Goal: Communication & Community: Ask a question

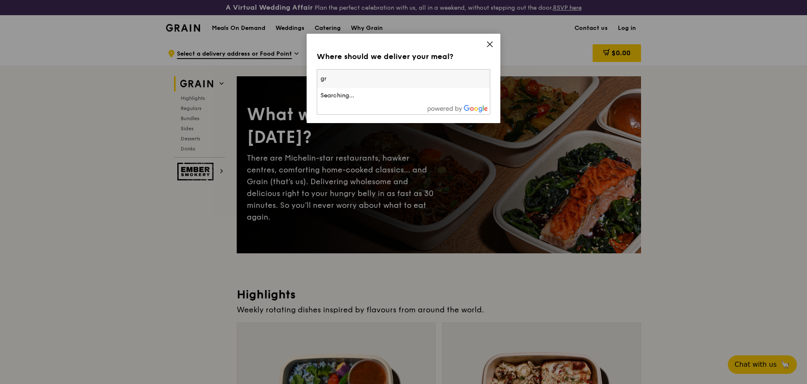
type input "g"
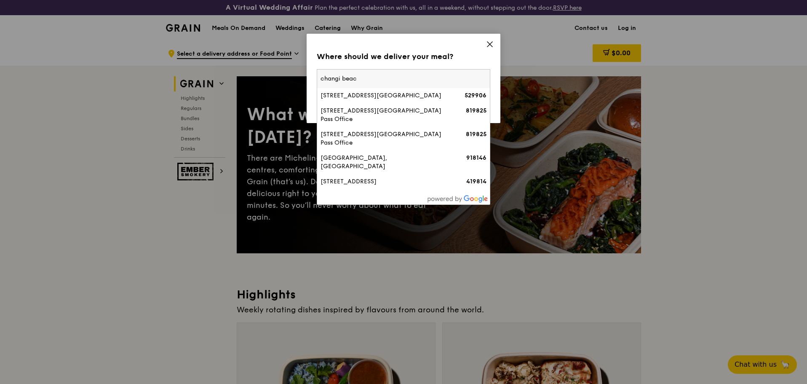
type input "changi beach"
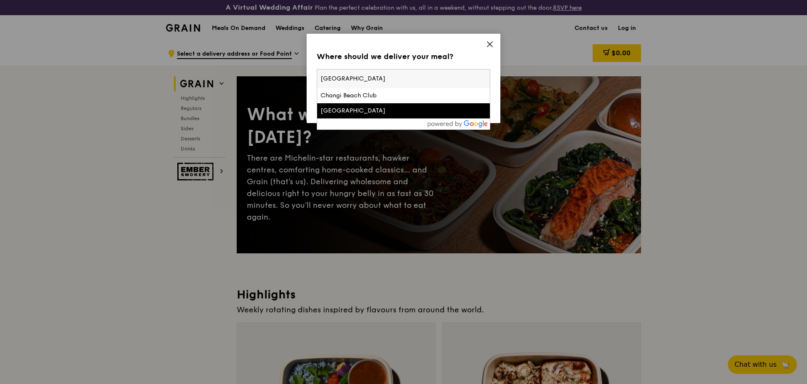
click at [382, 108] on div "Changi Beach Park" at bounding box center [383, 111] width 125 height 8
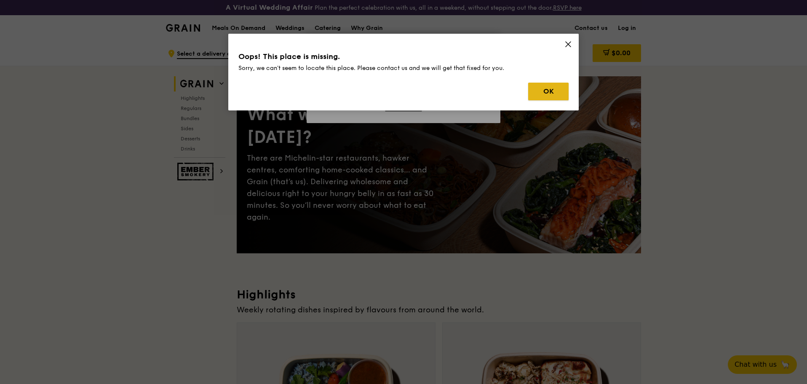
click at [548, 92] on button "OK" at bounding box center [548, 92] width 40 height 18
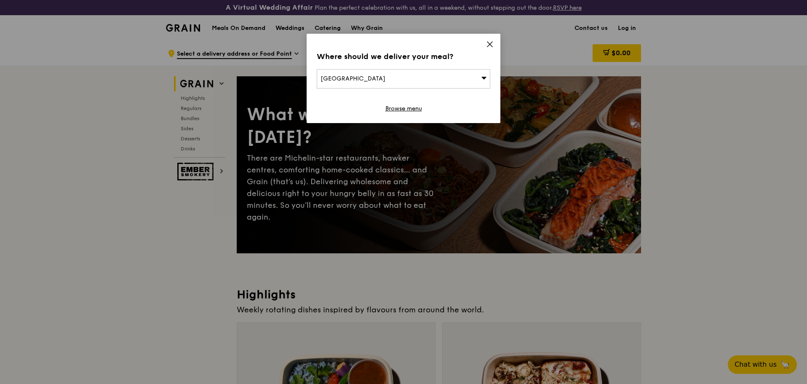
click at [397, 78] on div "Changi Beach Park" at bounding box center [404, 78] width 174 height 19
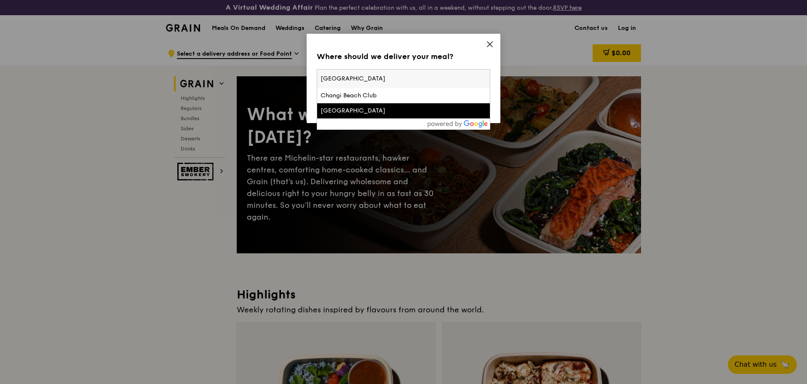
drag, startPoint x: 380, startPoint y: 82, endPoint x: 268, endPoint y: 87, distance: 111.7
click at [269, 87] on div "Where should we deliver your meal? Changi Beach Park changi beach Changi Beach …" at bounding box center [403, 192] width 807 height 384
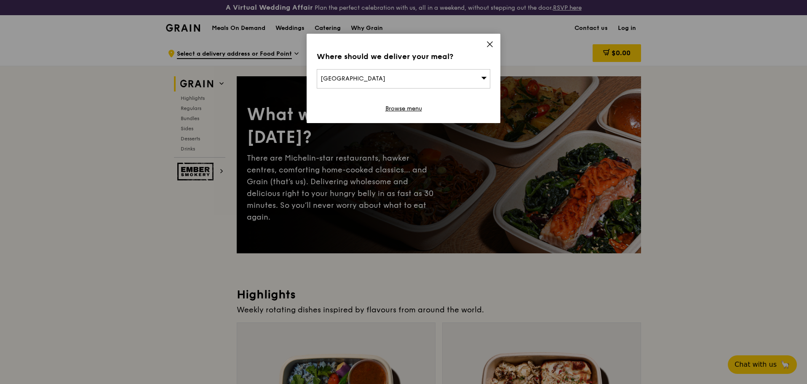
click at [407, 83] on div "Changi Beach Park" at bounding box center [404, 78] width 174 height 19
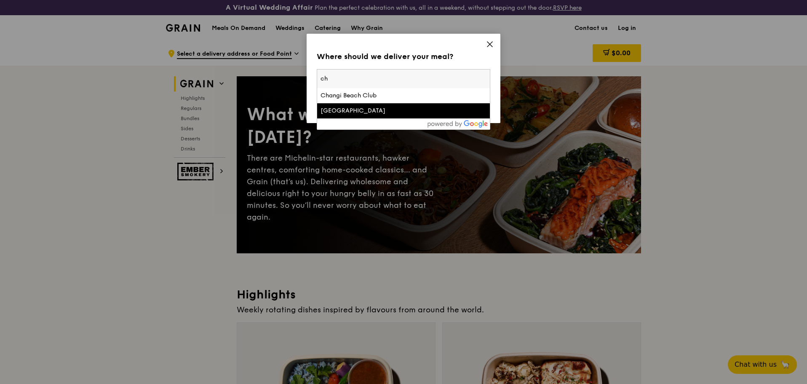
type input "c"
type input "changi village ro"
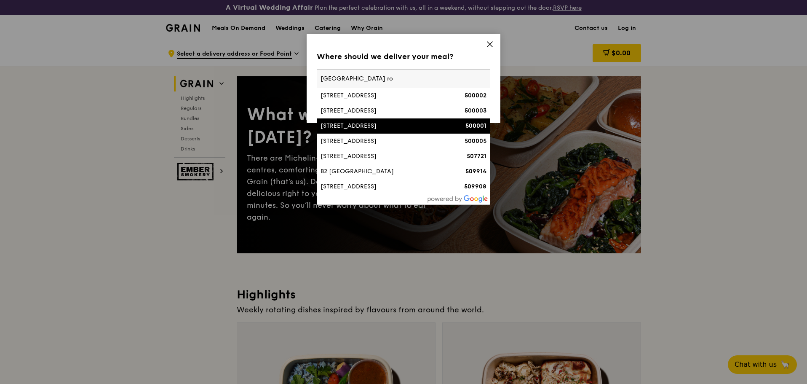
click at [421, 131] on li "1 Changi Village Road 500001" at bounding box center [403, 125] width 173 height 15
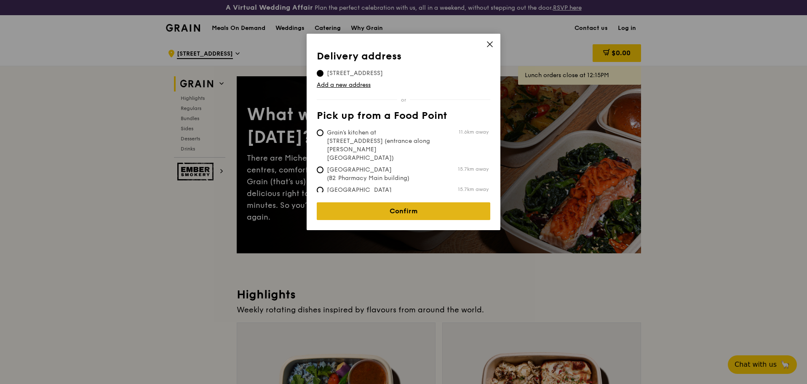
click at [424, 206] on link "Confirm" at bounding box center [404, 211] width 174 height 18
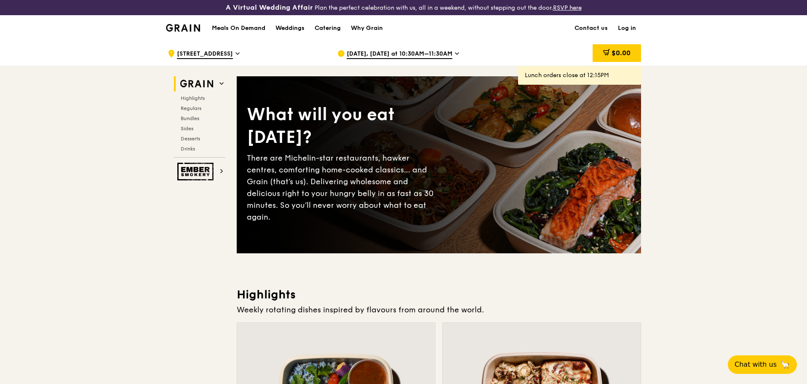
click at [447, 53] on span "Sep 26, Today at 10:30AM–11:30AM" at bounding box center [400, 54] width 106 height 9
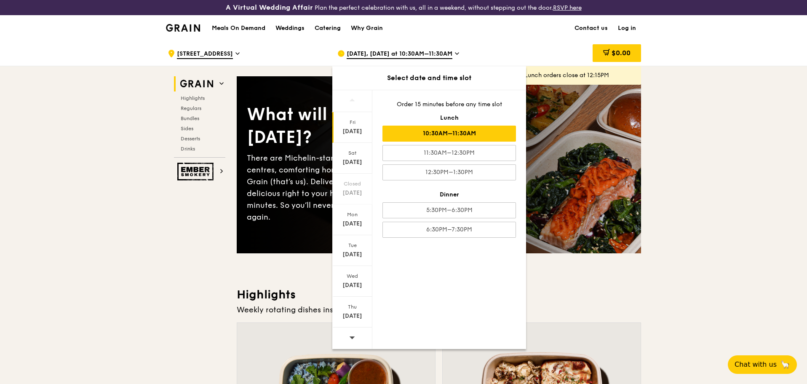
click at [447, 53] on span "Sep 26, Today at 10:30AM–11:30AM" at bounding box center [400, 54] width 106 height 9
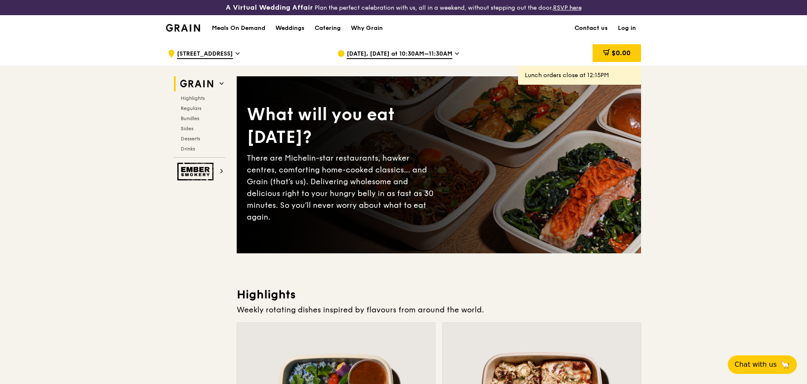
click at [581, 28] on link "Contact us" at bounding box center [591, 28] width 43 height 25
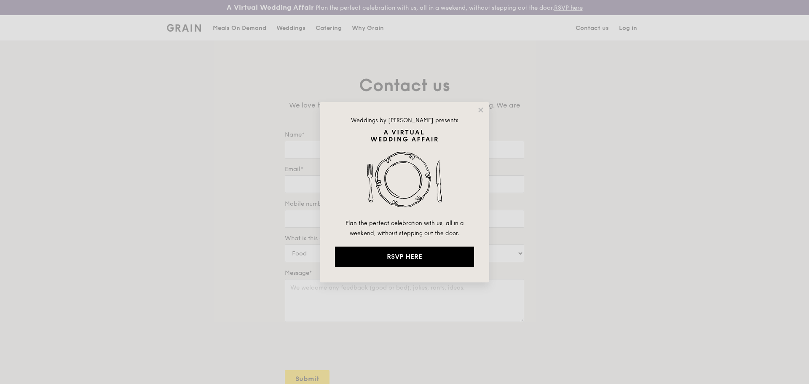
click at [484, 109] on div "Weddings by [PERSON_NAME] presents Plan the perfect celebration with us, all in…" at bounding box center [404, 192] width 168 height 180
click at [481, 111] on icon at bounding box center [481, 110] width 8 height 8
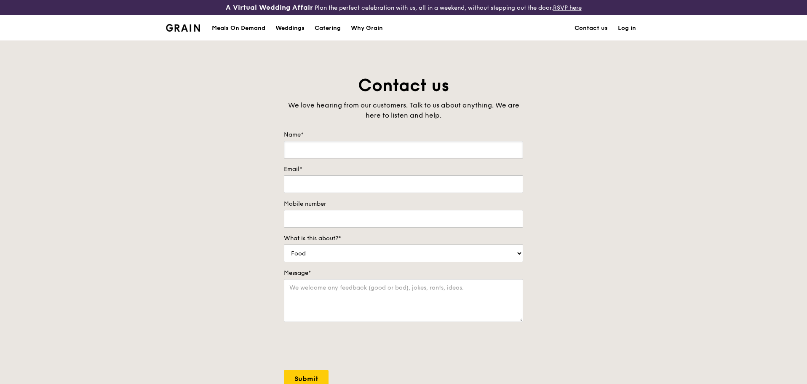
click at [410, 152] on input "Name*" at bounding box center [403, 150] width 239 height 18
type input "[PERSON_NAME]"
type input "N"
type input "[PERSON_NAME][EMAIL_ADDRESS][DOMAIN_NAME]"
type input "[PHONE_NUMBER]"
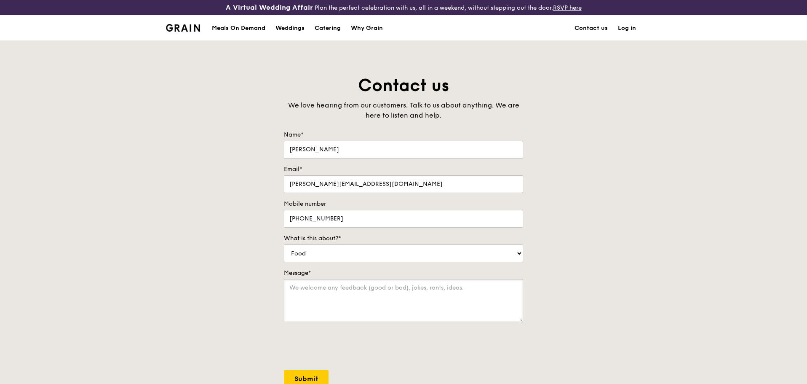
click at [319, 297] on textarea "Message*" at bounding box center [403, 300] width 239 height 43
click at [198, 37] on div "Grain logo" at bounding box center [183, 27] width 34 height 25
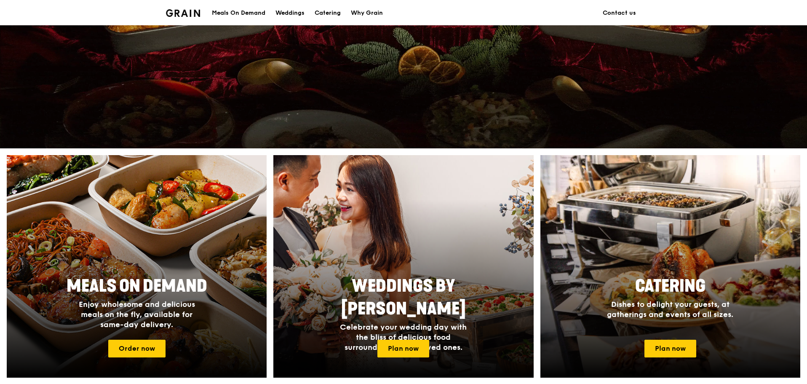
scroll to position [211, 0]
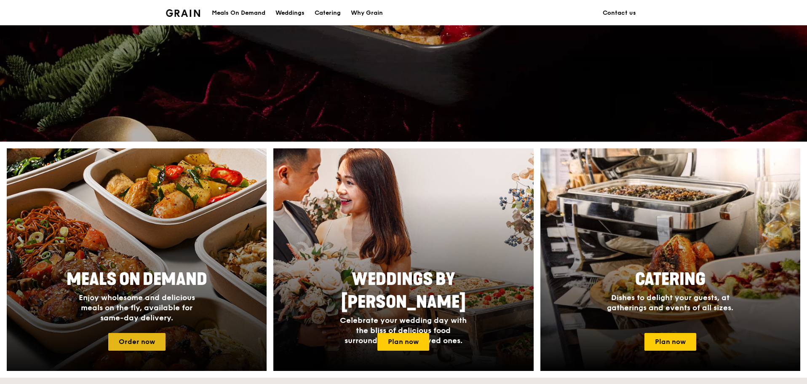
click at [138, 348] on link "Order now" at bounding box center [136, 342] width 57 height 18
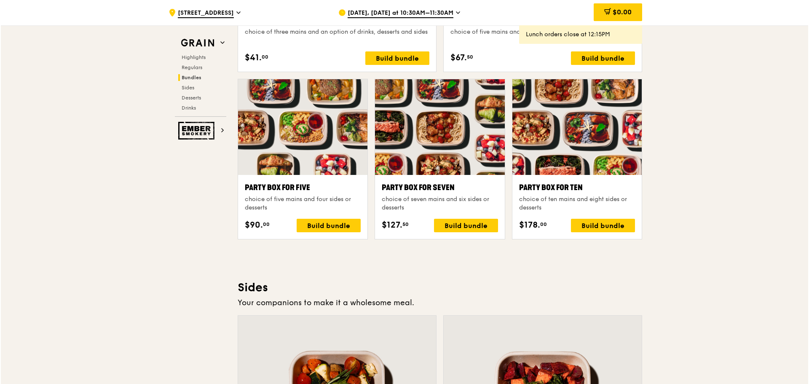
scroll to position [1643, 0]
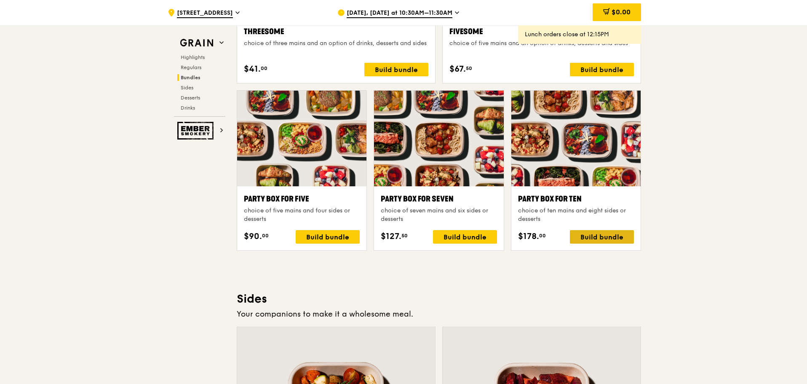
click at [613, 240] on div "Build bundle" at bounding box center [602, 236] width 64 height 13
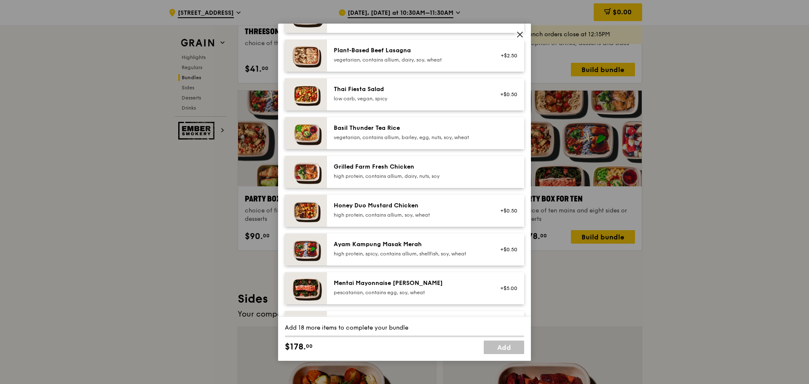
scroll to position [0, 0]
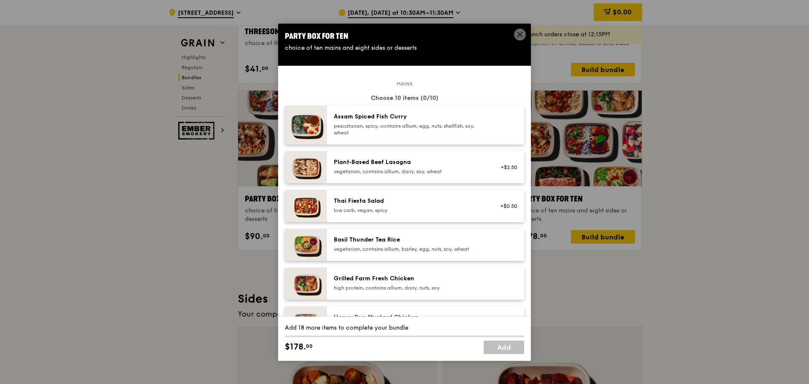
click at [479, 132] on div "pescatarian, spicy, contains allium, egg, nuts, shellfish, soy, wheat" at bounding box center [409, 129] width 151 height 13
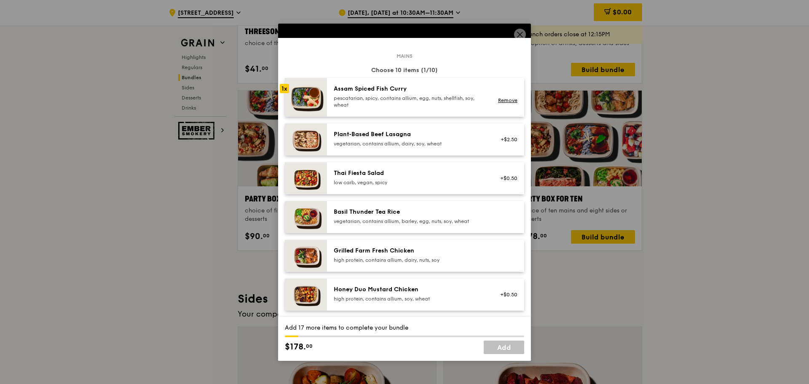
scroll to position [42, 0]
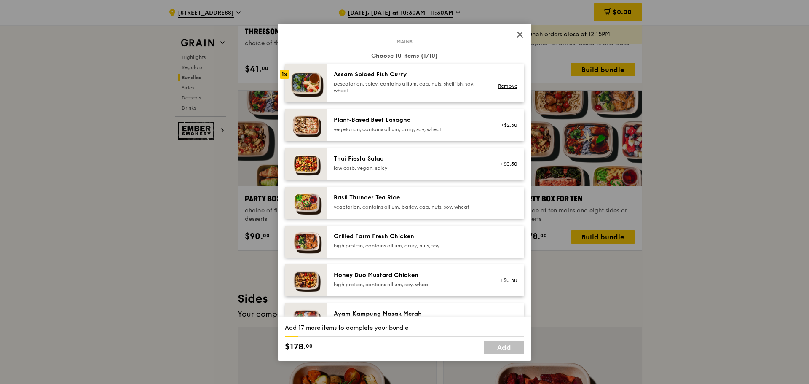
click at [434, 208] on div "vegetarian, contains allium, barley, egg, nuts, soy, wheat" at bounding box center [409, 206] width 151 height 7
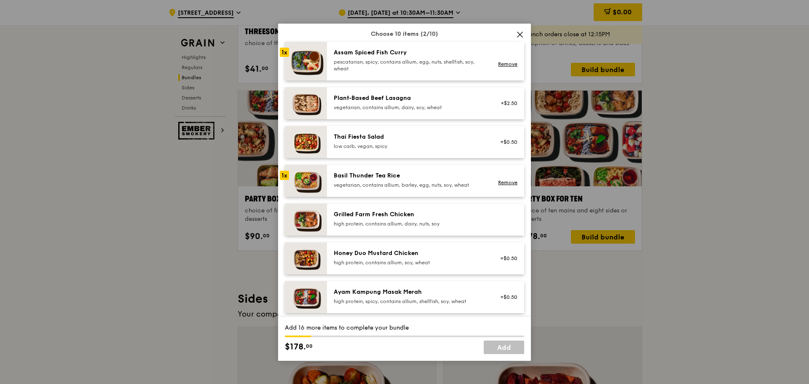
scroll to position [84, 0]
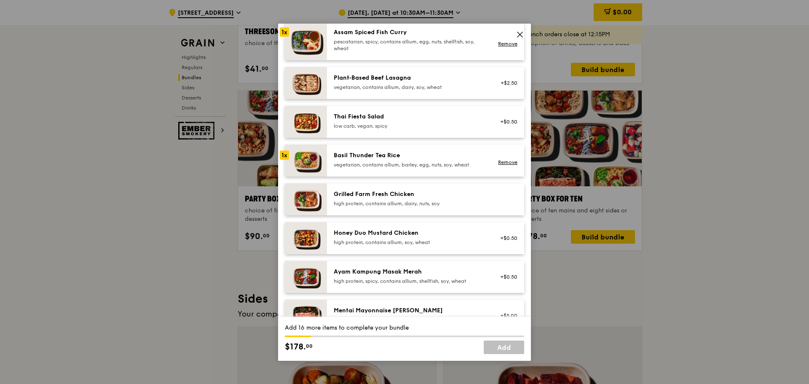
click at [439, 197] on div "Grilled Farm Fresh Chicken" at bounding box center [409, 194] width 151 height 8
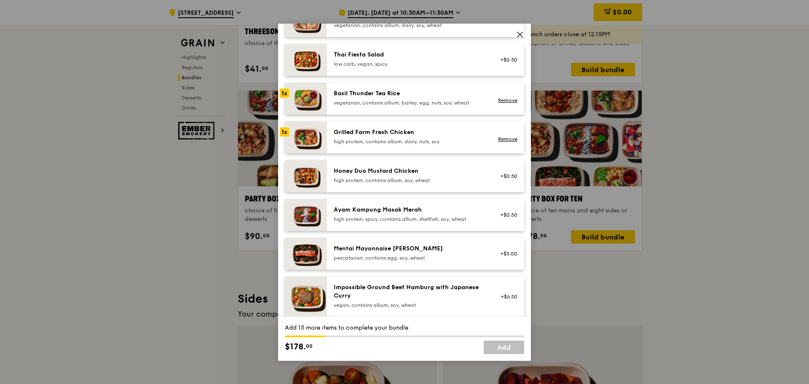
scroll to position [126, 0]
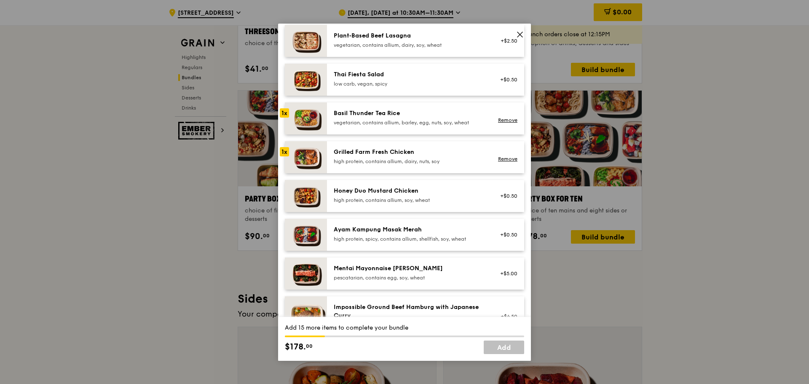
click at [464, 199] on div "high protein, contains allium, soy, wheat" at bounding box center [409, 200] width 151 height 7
click at [451, 227] on div "Ayam Kampung Masak Merah" at bounding box center [409, 229] width 151 height 8
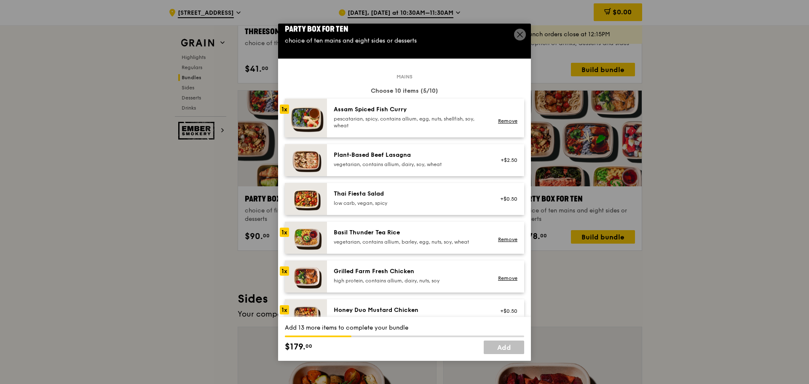
scroll to position [0, 0]
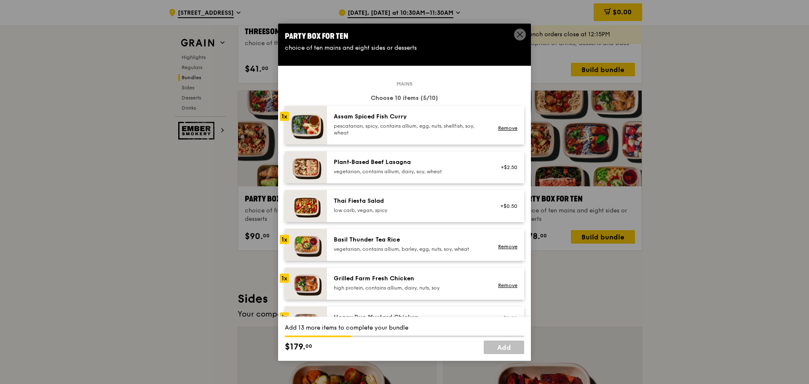
click at [418, 210] on div "low carb, vegan, spicy" at bounding box center [409, 210] width 151 height 7
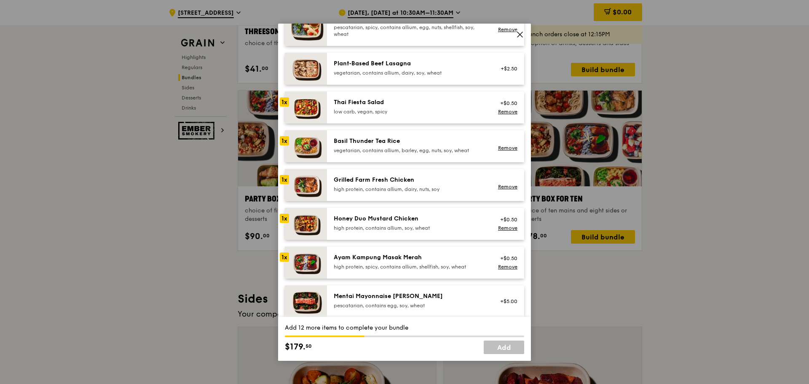
scroll to position [84, 0]
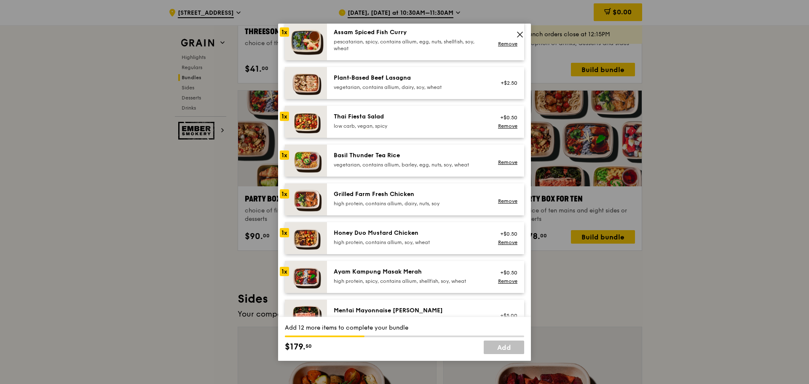
click at [412, 240] on div "high protein, contains allium, soy, wheat" at bounding box center [409, 242] width 151 height 7
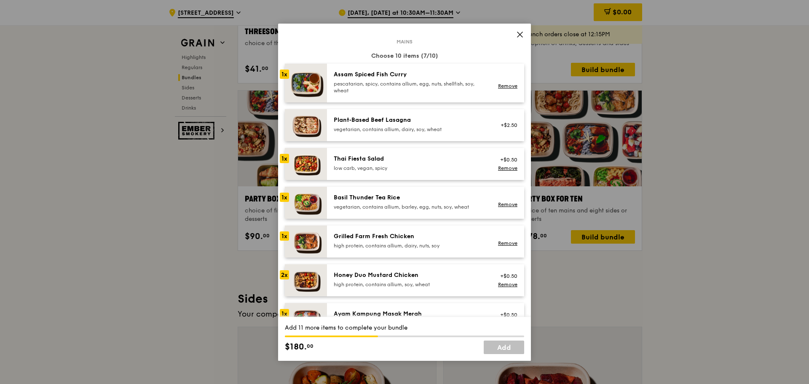
click at [406, 244] on div "high protein, contains allium, dairy, nuts, soy" at bounding box center [409, 245] width 151 height 7
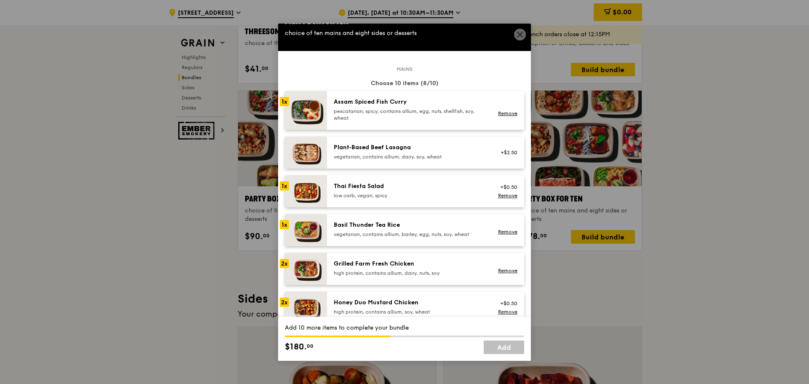
scroll to position [0, 0]
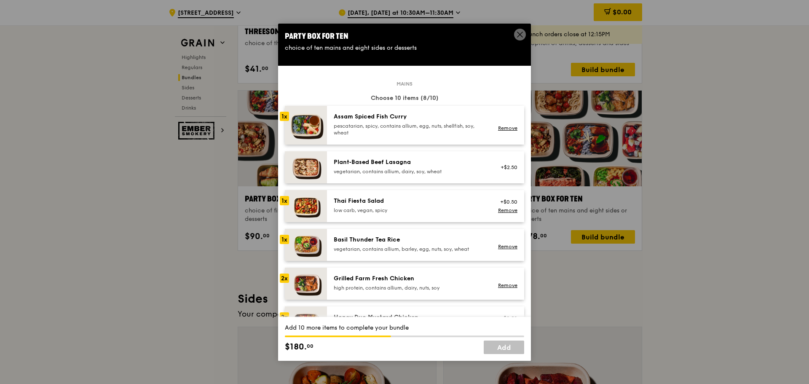
click at [382, 130] on div "pescatarian, spicy, contains allium, egg, nuts, shellfish, soy, wheat" at bounding box center [409, 129] width 151 height 13
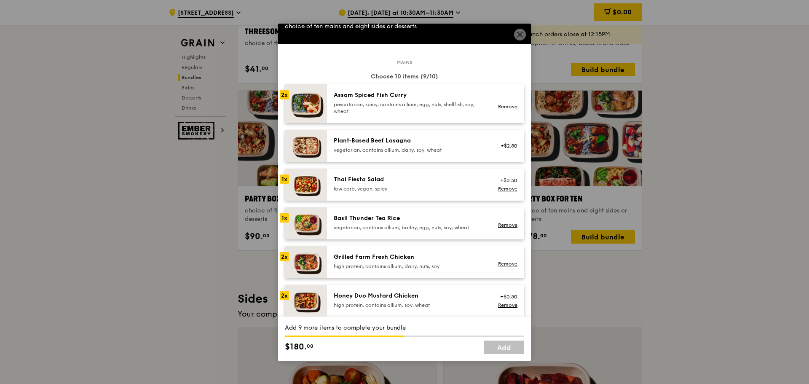
scroll to position [42, 0]
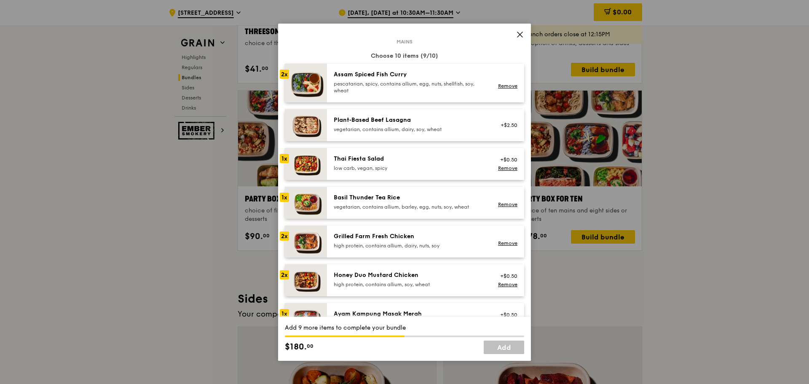
click at [363, 170] on div "low carb, vegan, spicy" at bounding box center [409, 168] width 151 height 7
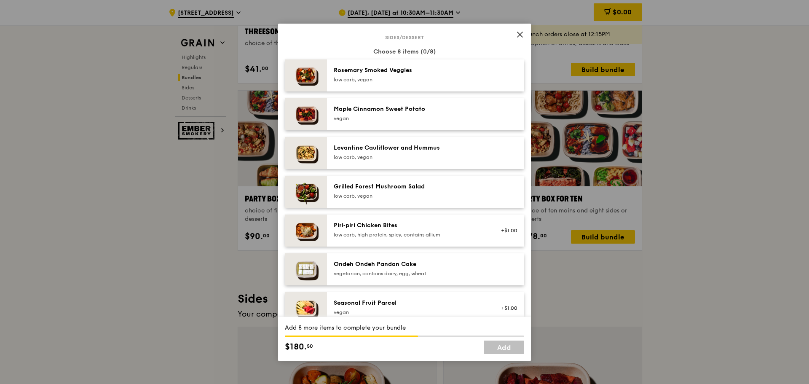
scroll to position [421, 0]
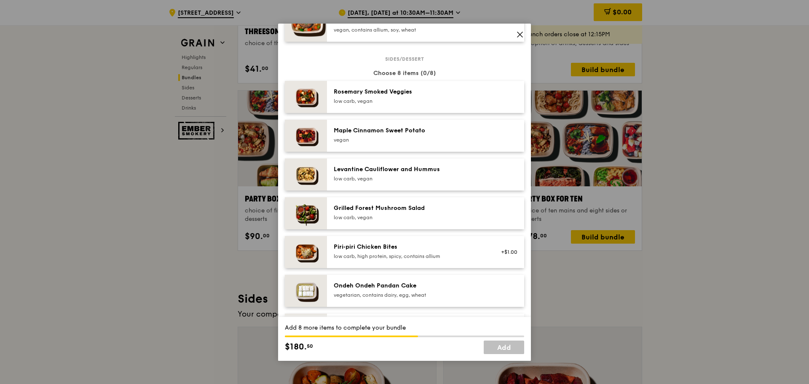
click at [468, 103] on div "low carb, vegan" at bounding box center [409, 101] width 151 height 7
click at [444, 133] on div "Maple Cinnamon Sweet Potato" at bounding box center [409, 130] width 151 height 8
click at [449, 173] on div "Levantine Cauliflower and Hummus" at bounding box center [409, 169] width 151 height 8
click at [429, 215] on div "low carb, vegan" at bounding box center [409, 217] width 151 height 7
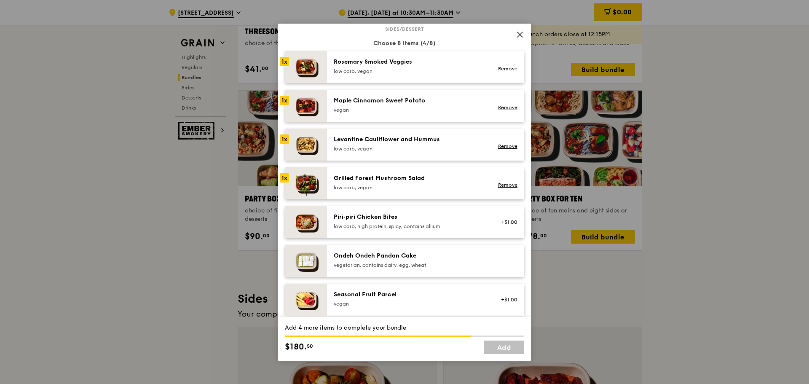
scroll to position [463, 0]
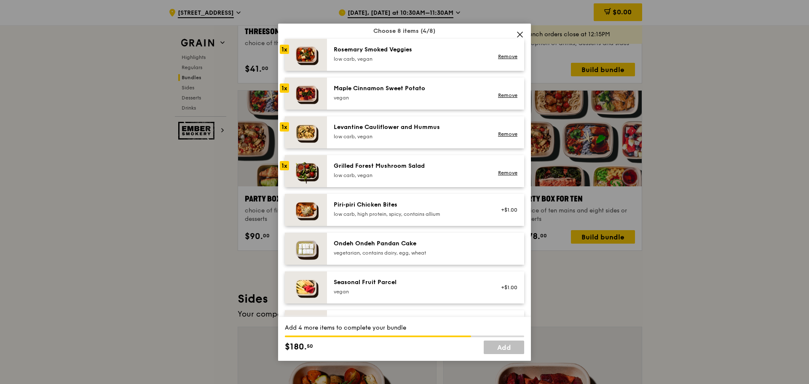
click at [452, 254] on div "vegetarian, contains dairy, egg, wheat" at bounding box center [409, 252] width 151 height 7
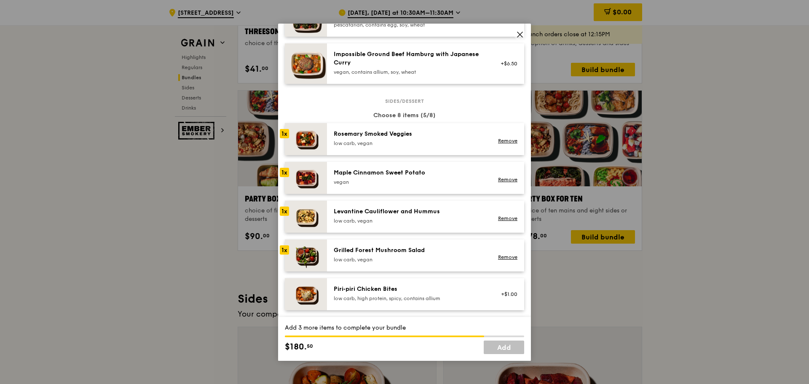
scroll to position [421, 0]
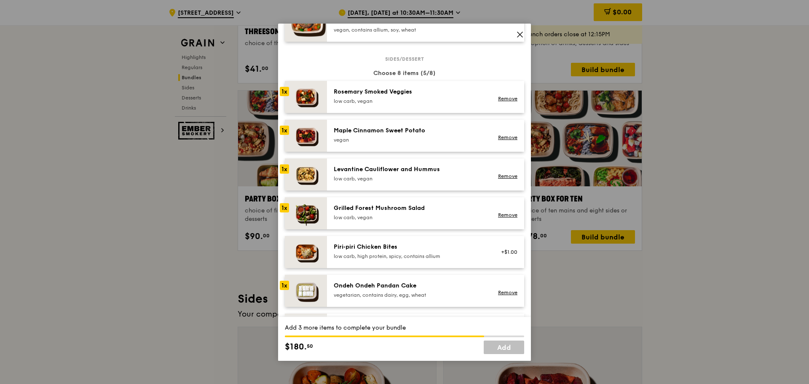
click at [372, 289] on div "Ondeh Ondeh Pandan Cake" at bounding box center [409, 285] width 151 height 8
click at [363, 212] on div "Grilled Forest Mushroom Salad low carb, vegan" at bounding box center [409, 212] width 151 height 17
click at [403, 140] on div "vegan" at bounding box center [409, 139] width 151 height 7
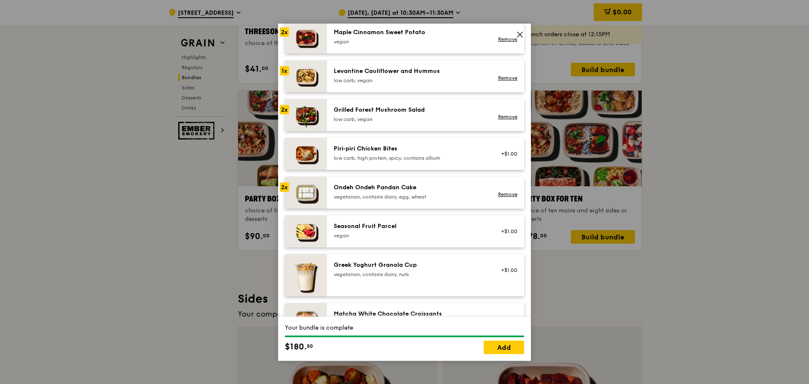
scroll to position [505, 0]
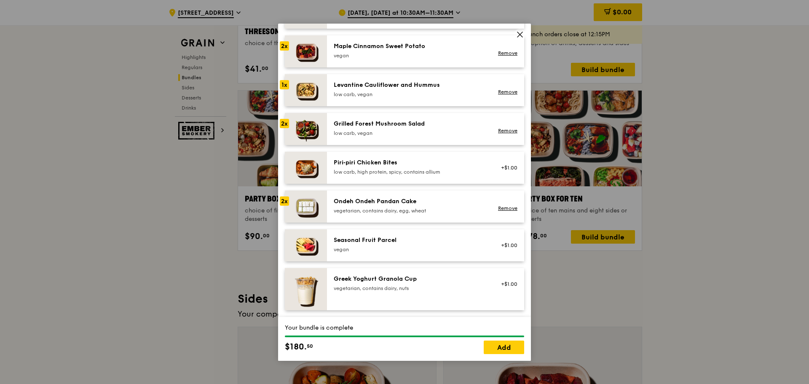
click at [392, 204] on div "Ondeh Ondeh Pandan Cake" at bounding box center [409, 201] width 151 height 8
click at [385, 205] on div "Ondeh Ondeh Pandan Cake" at bounding box center [409, 201] width 151 height 8
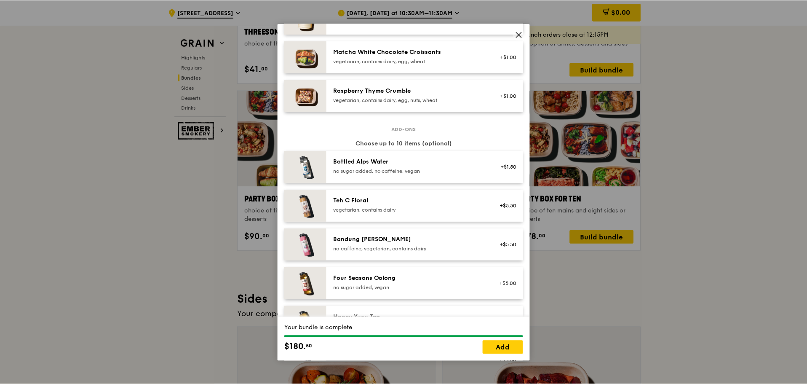
scroll to position [885, 0]
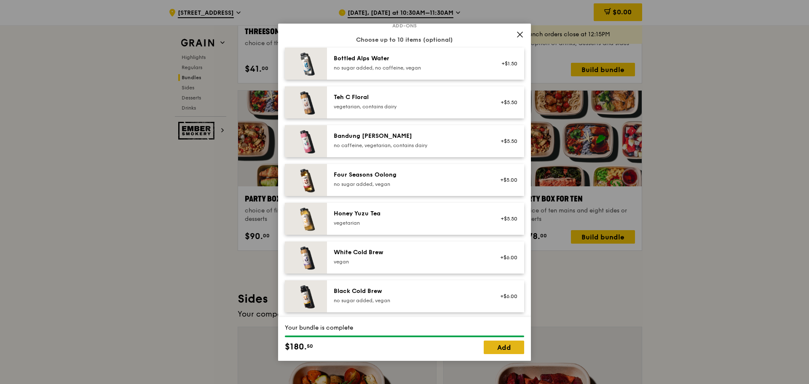
click at [498, 349] on link "Add" at bounding box center [504, 346] width 40 height 13
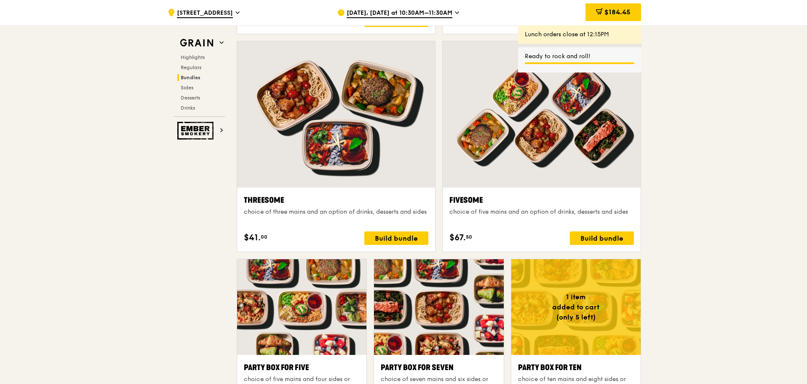
scroll to position [1348, 0]
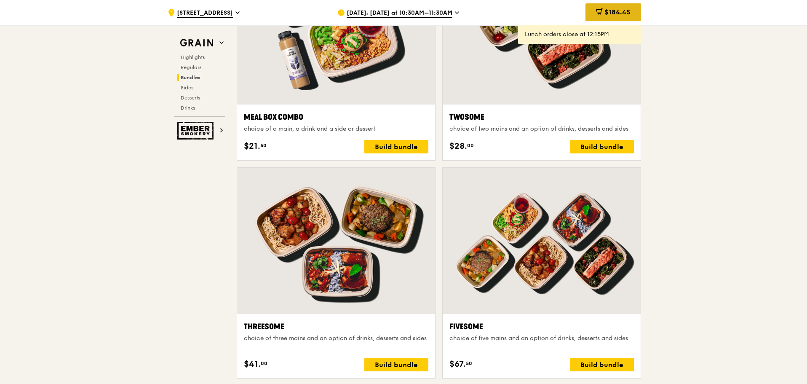
click at [599, 18] on div "$184.45" at bounding box center [614, 12] width 56 height 18
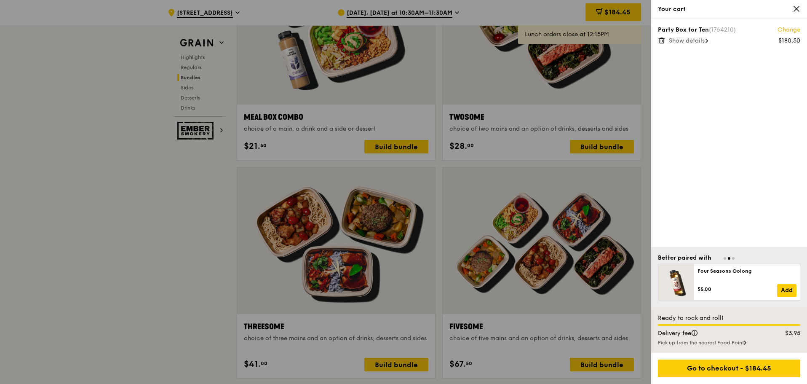
click at [740, 343] on div "Pick up from the nearest Food Point" at bounding box center [729, 342] width 142 height 7
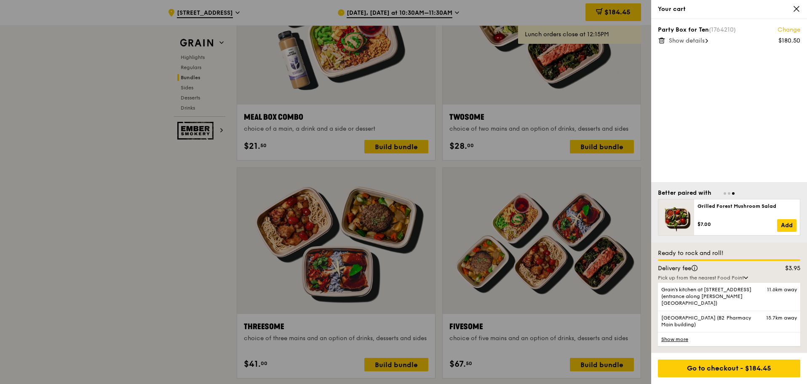
click at [743, 281] on div "Pick up from the nearest Food Point" at bounding box center [729, 277] width 142 height 7
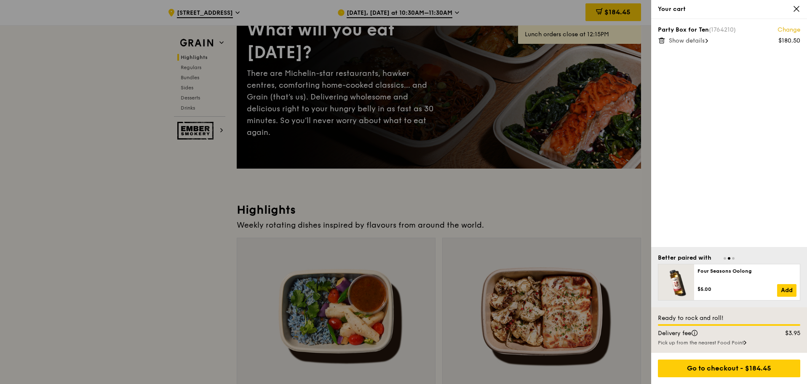
scroll to position [0, 0]
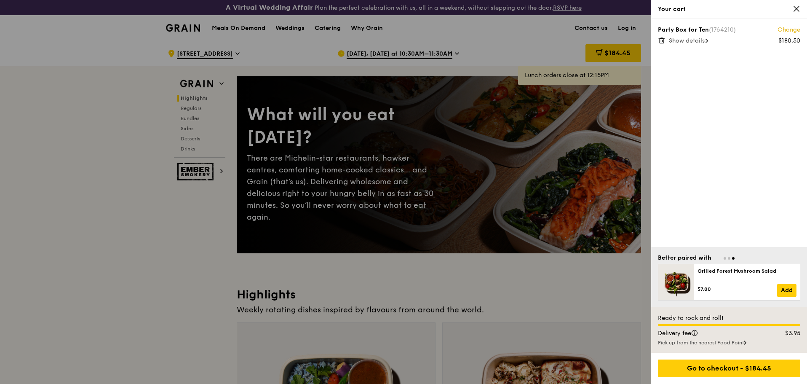
click at [795, 11] on icon at bounding box center [797, 9] width 8 height 8
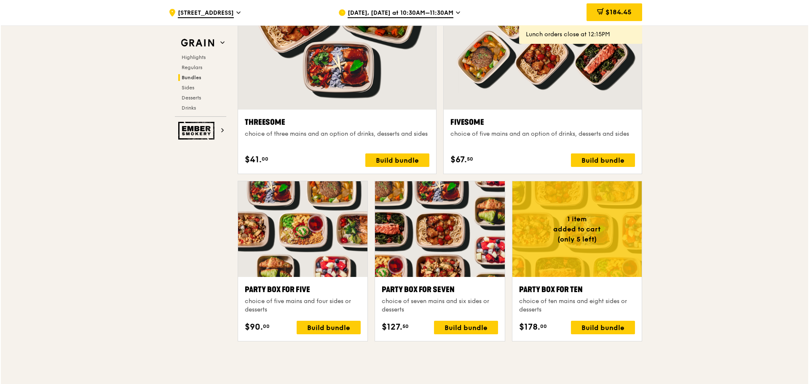
scroll to position [1601, 0]
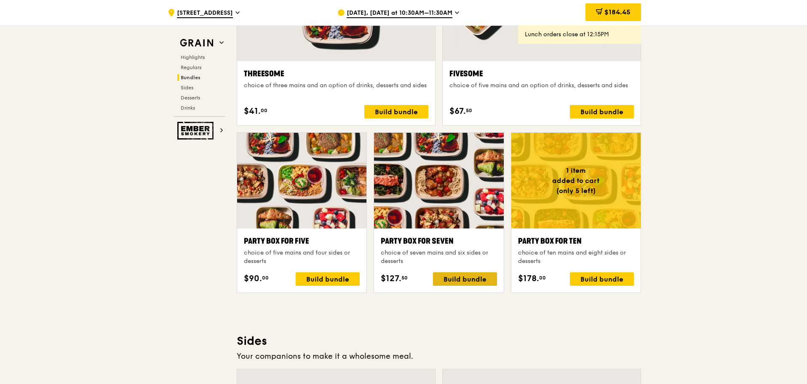
click at [460, 278] on div "Build bundle" at bounding box center [465, 278] width 64 height 13
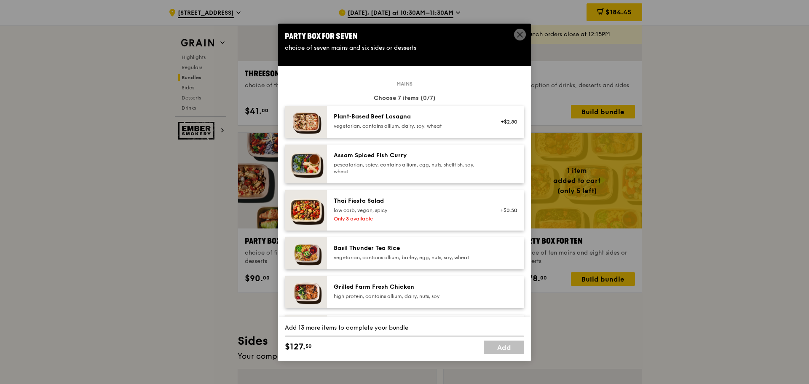
click at [517, 34] on icon at bounding box center [520, 35] width 8 height 8
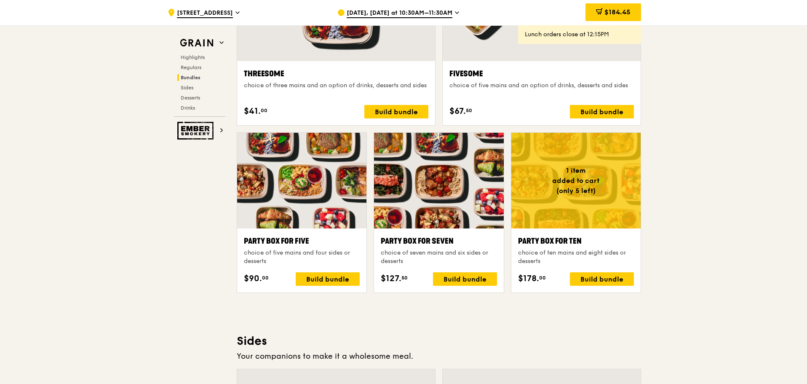
click at [416, 238] on div "Party Box for Seven" at bounding box center [439, 241] width 116 height 12
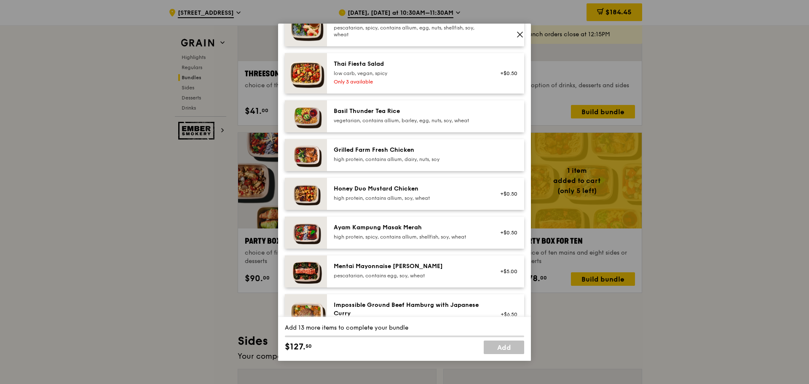
scroll to position [126, 0]
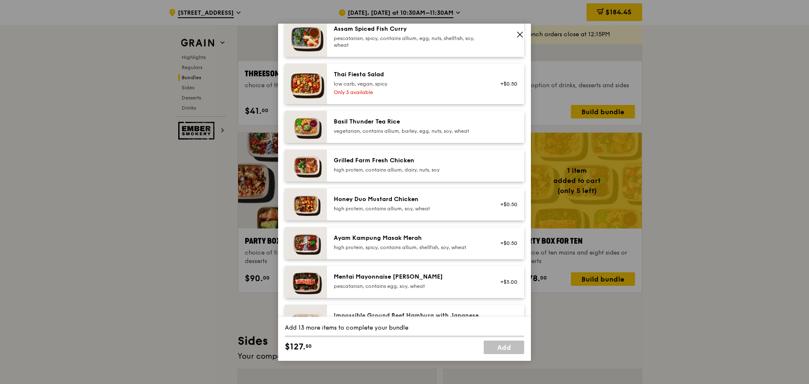
click at [399, 244] on div "high protein, spicy, contains allium, shellfish, soy, wheat" at bounding box center [409, 247] width 151 height 7
click at [396, 213] on div "Honey Duo Mustard Chicken high protein, contains allium, soy, wheat" at bounding box center [409, 204] width 161 height 19
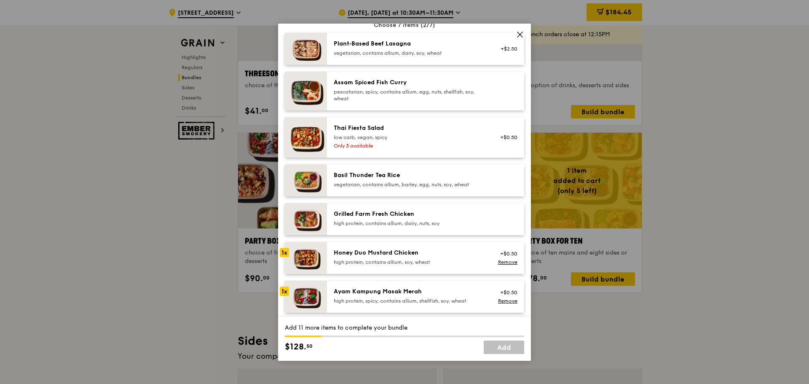
scroll to position [42, 0]
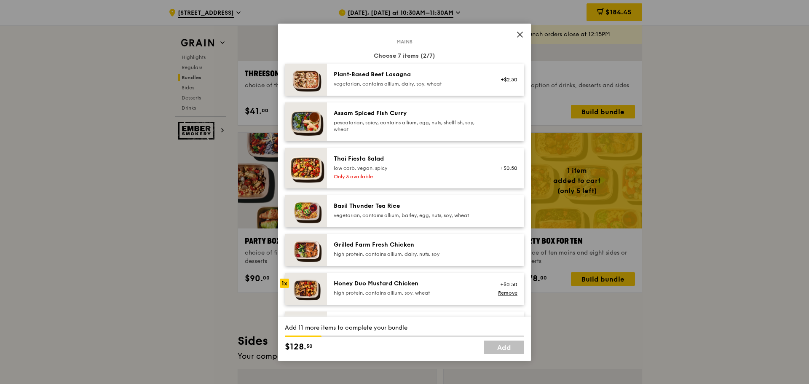
click at [414, 249] on div "Grilled Farm Fresh Chicken high protein, contains allium, dairy, nuts, soy" at bounding box center [409, 249] width 151 height 17
click at [366, 210] on div "Basil Thunder Tea Rice" at bounding box center [409, 206] width 151 height 8
click at [368, 175] on div "Only 3 available" at bounding box center [409, 176] width 151 height 7
click at [373, 128] on div "pescatarian, spicy, contains allium, egg, nuts, shellfish, soy, wheat" at bounding box center [409, 125] width 151 height 13
click at [419, 176] on div "Only 3 available" at bounding box center [409, 176] width 151 height 7
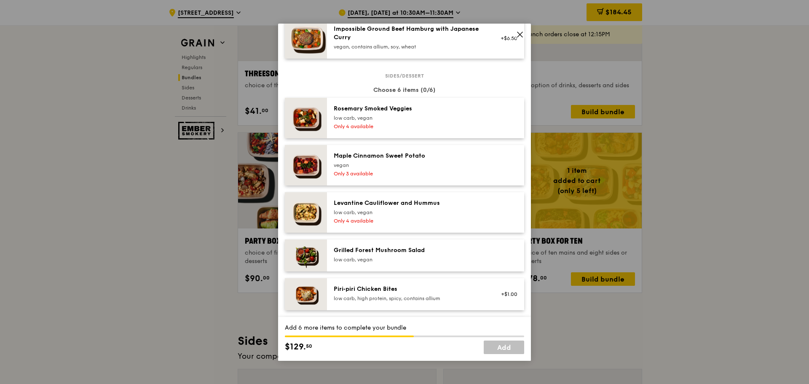
scroll to position [421, 0]
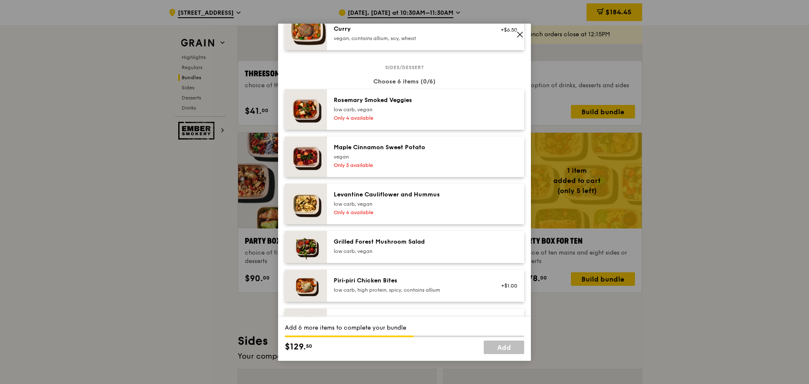
click at [426, 209] on div "Only 4 available" at bounding box center [409, 212] width 151 height 7
click at [421, 248] on div "low carb, vegan" at bounding box center [409, 251] width 151 height 7
click at [397, 154] on div "vegan" at bounding box center [409, 156] width 151 height 7
click at [369, 112] on div "low carb, vegan" at bounding box center [409, 109] width 151 height 7
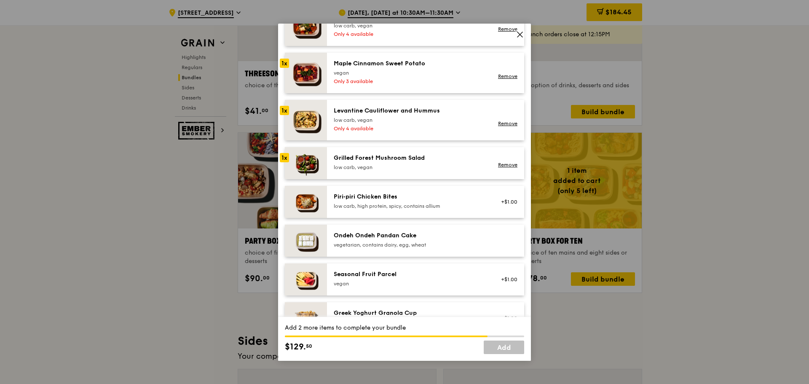
scroll to position [505, 0]
click at [439, 241] on div "vegetarian, contains dairy, egg, wheat" at bounding box center [409, 244] width 151 height 7
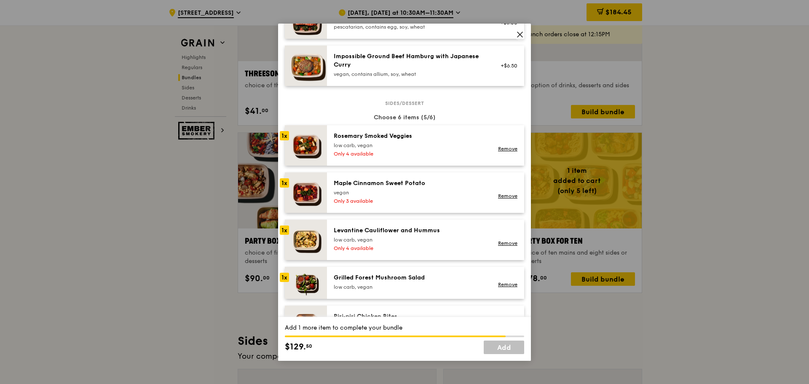
scroll to position [379, 0]
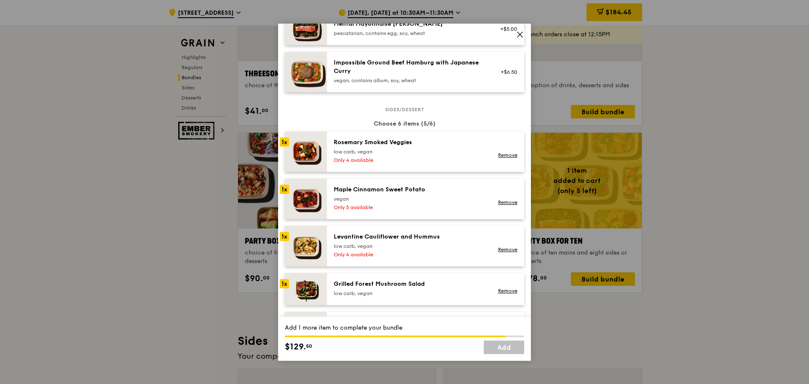
click at [440, 158] on div "Only 4 available" at bounding box center [409, 160] width 151 height 7
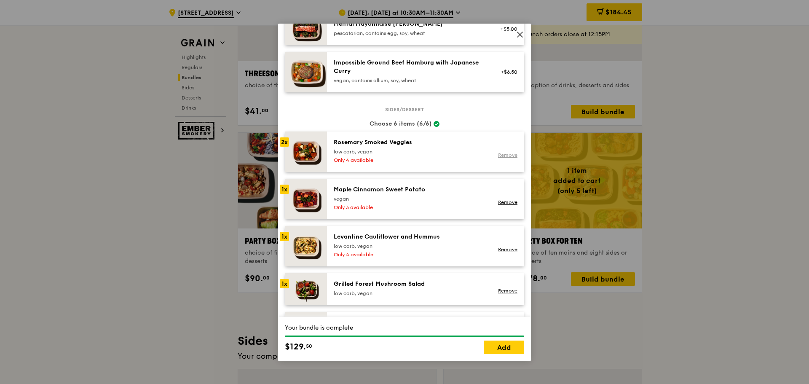
click at [498, 153] on link "Remove" at bounding box center [507, 155] width 19 height 6
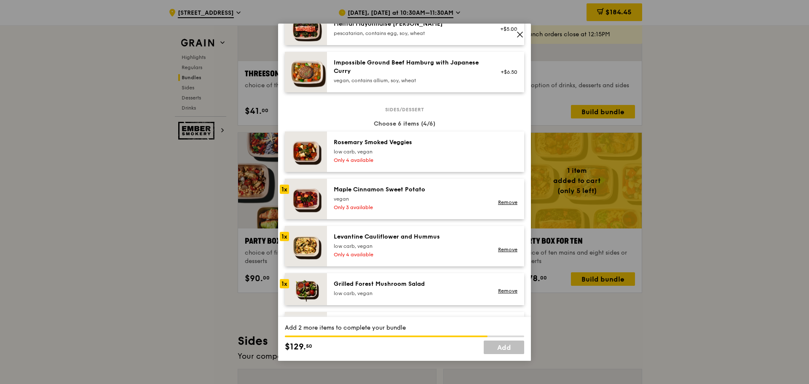
click at [447, 154] on div "low carb, vegan" at bounding box center [409, 151] width 151 height 7
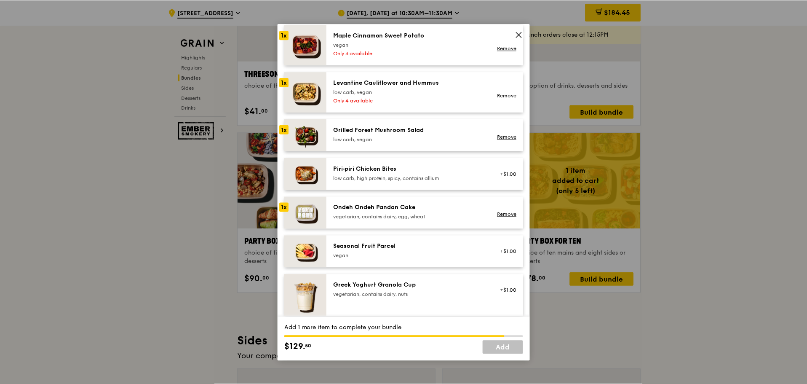
scroll to position [548, 0]
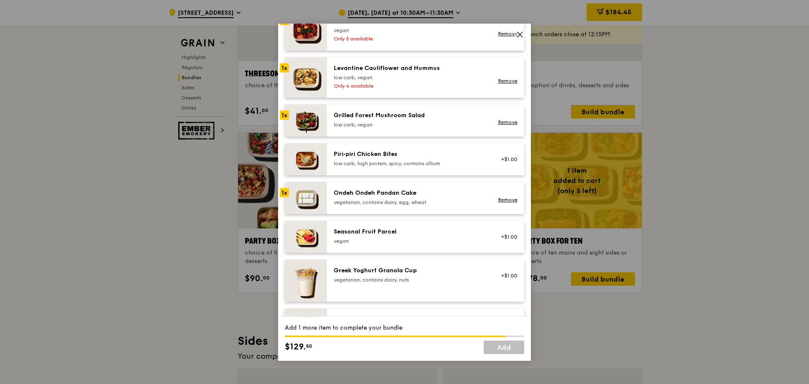
click at [397, 199] on div "vegetarian, contains dairy, egg, wheat" at bounding box center [409, 202] width 151 height 7
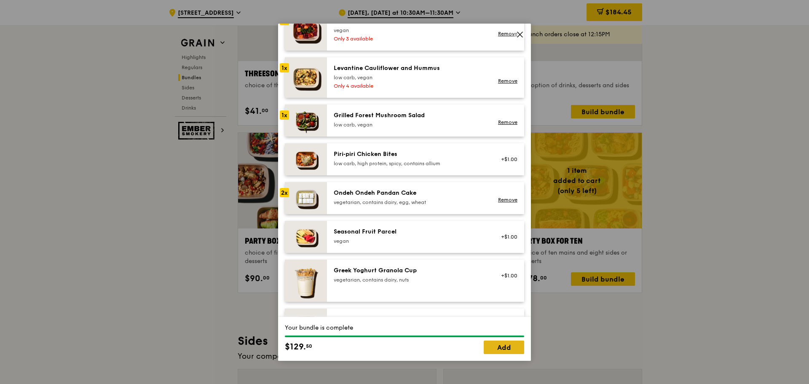
click at [492, 344] on link "Add" at bounding box center [504, 346] width 40 height 13
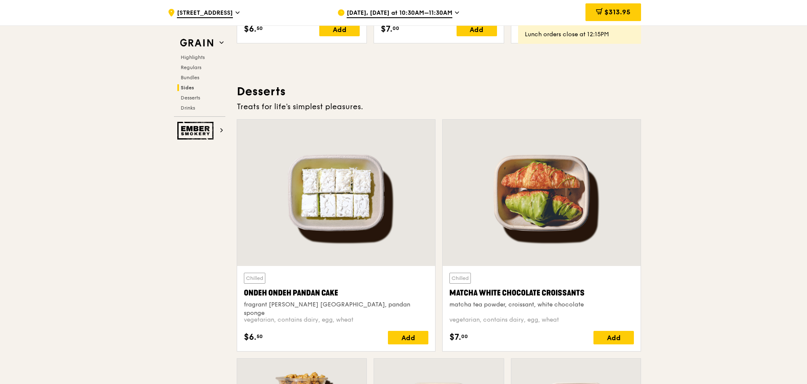
scroll to position [2401, 0]
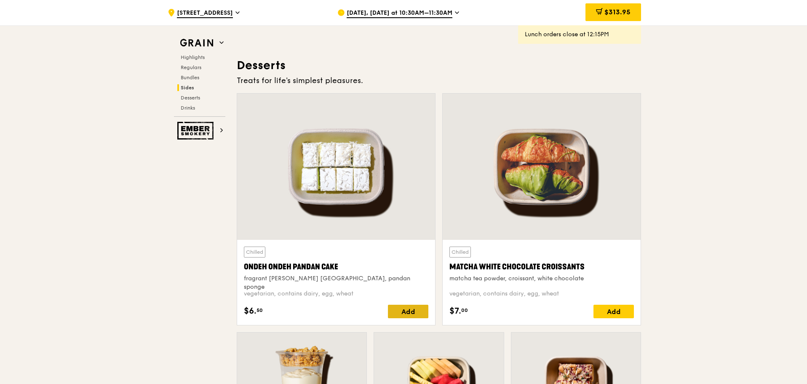
click at [396, 308] on div "Add" at bounding box center [408, 311] width 40 height 13
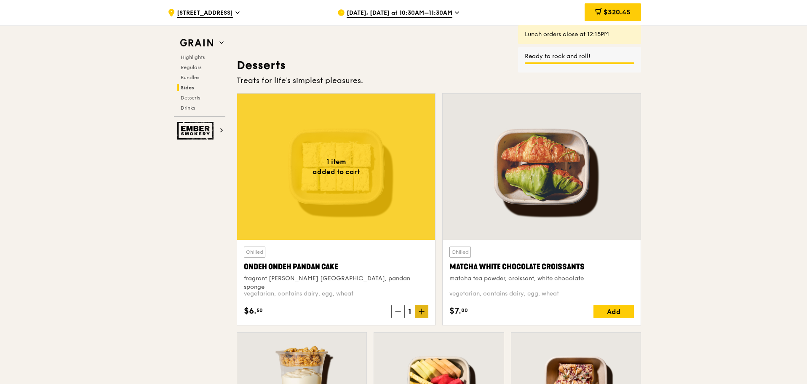
click at [425, 312] on span at bounding box center [421, 311] width 13 height 13
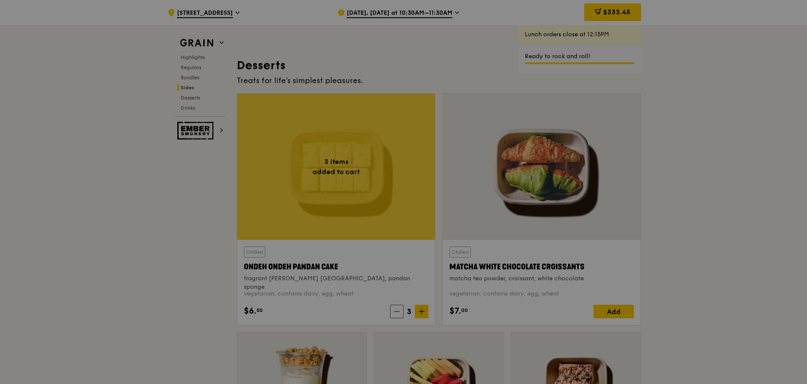
type input "3"
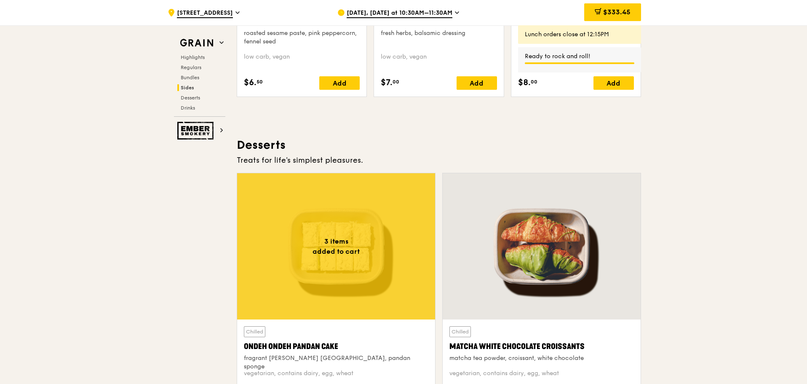
scroll to position [2317, 0]
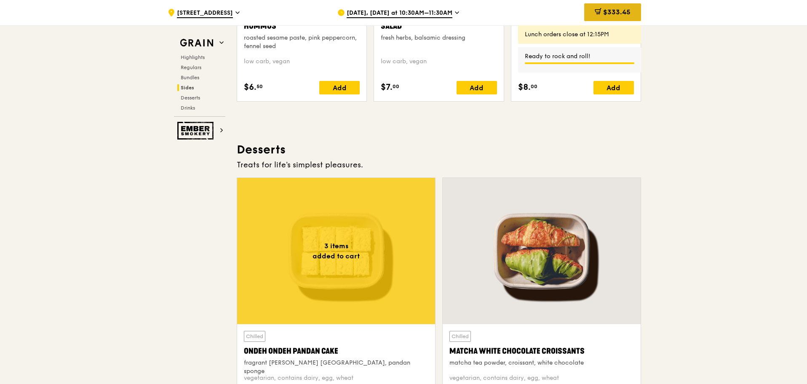
click at [608, 7] on div "$333.45" at bounding box center [612, 12] width 57 height 18
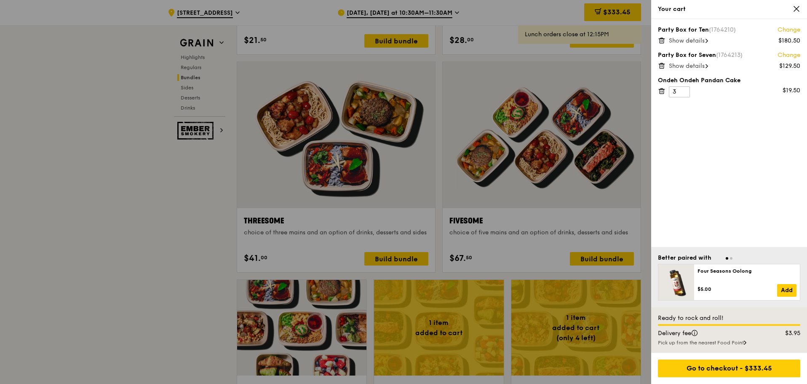
scroll to position [1432, 0]
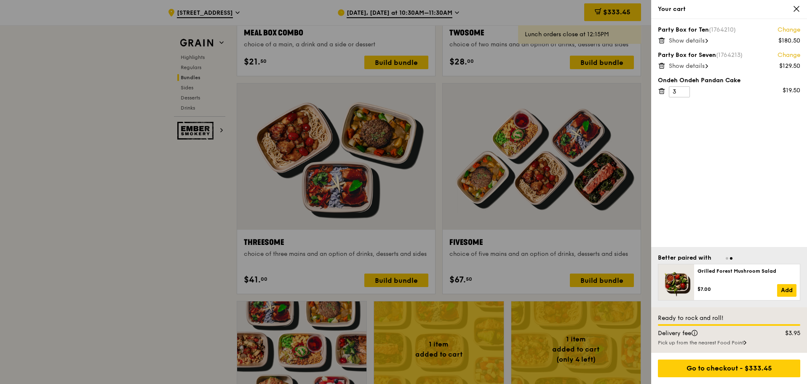
drag, startPoint x: 793, startPoint y: 10, endPoint x: 779, endPoint y: 86, distance: 77.9
click at [143, 230] on div at bounding box center [403, 192] width 807 height 384
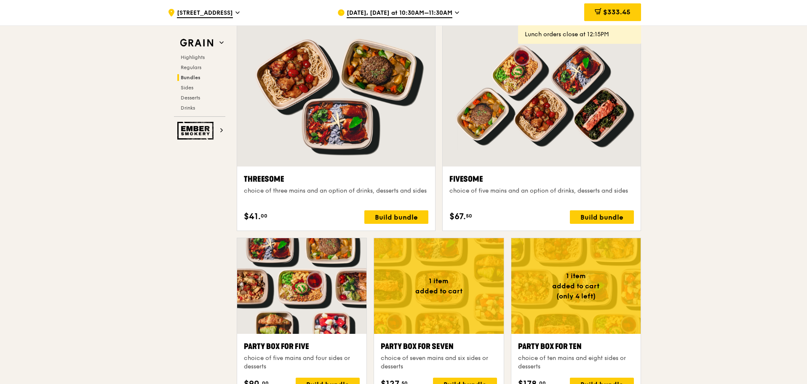
scroll to position [1559, 0]
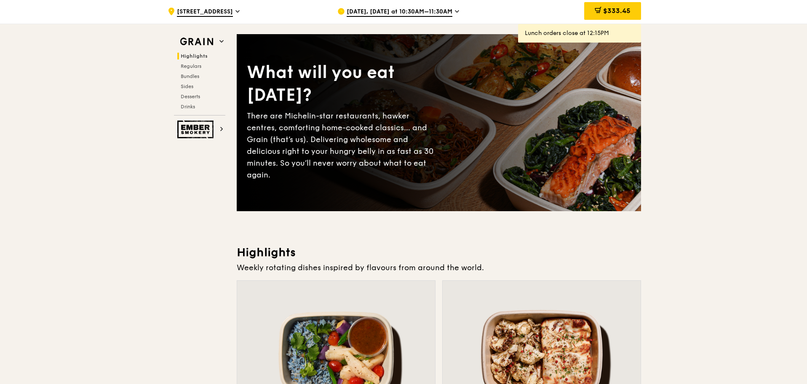
drag, startPoint x: 717, startPoint y: 248, endPoint x: 632, endPoint y: 211, distance: 92.4
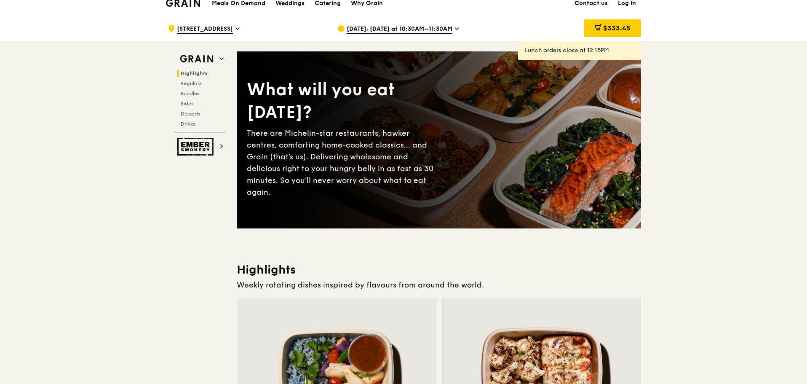
scroll to position [0, 0]
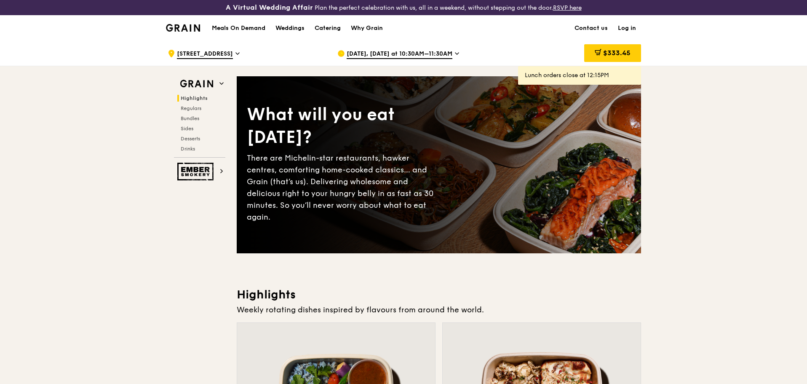
click at [388, 51] on span "Sep 26, Today at 10:30AM–11:30AM" at bounding box center [400, 54] width 106 height 9
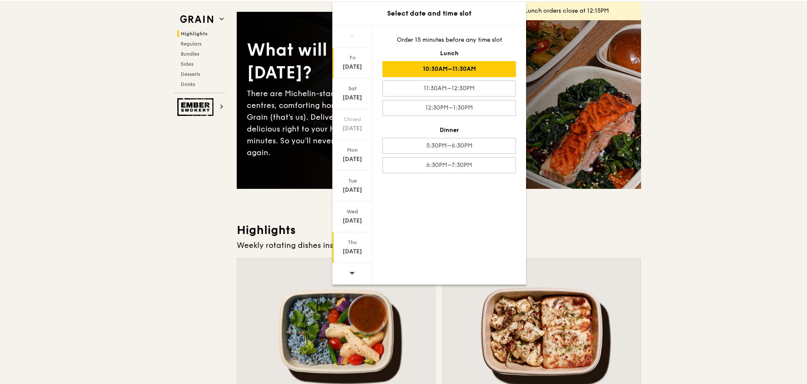
scroll to position [84, 0]
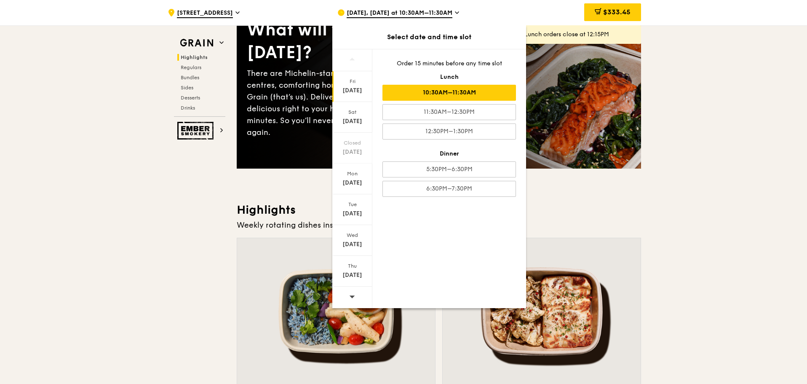
click at [358, 292] on div at bounding box center [352, 296] width 40 height 21
click at [355, 267] on div "Thu" at bounding box center [352, 265] width 37 height 7
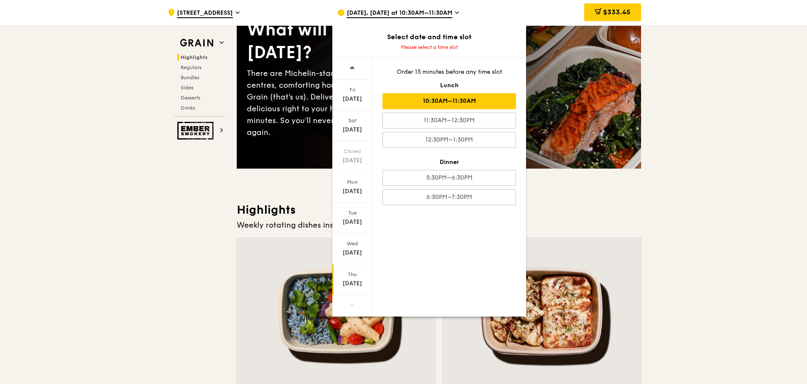
click at [479, 102] on div "10:30AM–11:30AM" at bounding box center [449, 101] width 134 height 16
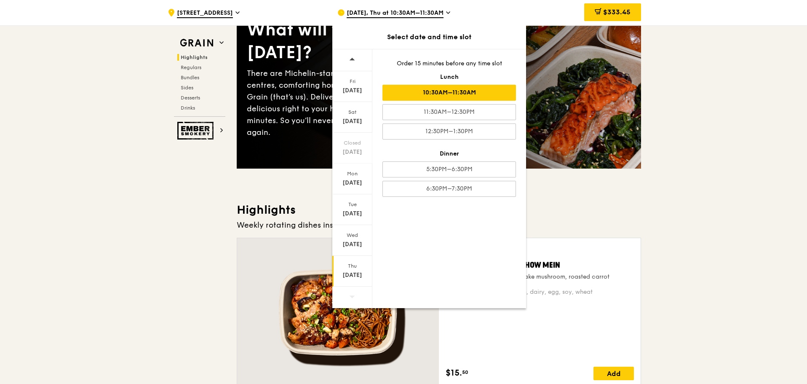
drag, startPoint x: 683, startPoint y: 128, endPoint x: 687, endPoint y: 128, distance: 4.6
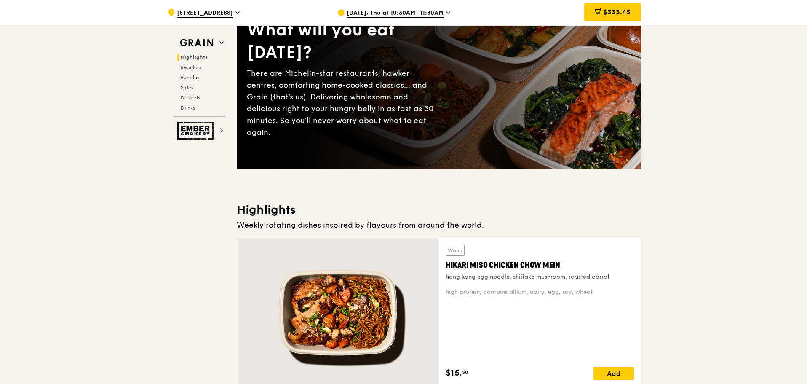
scroll to position [0, 0]
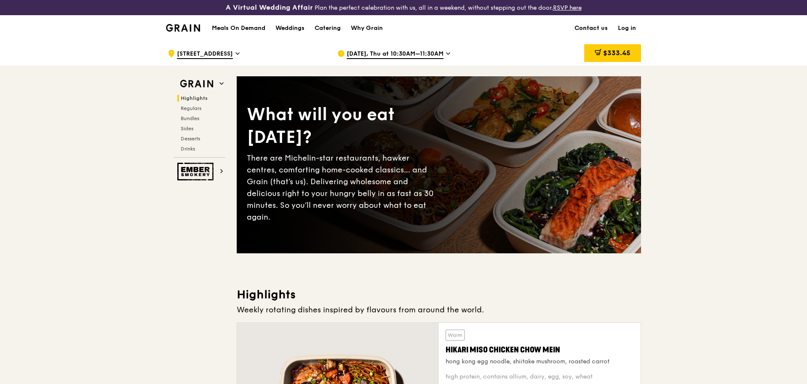
click at [599, 27] on link "Contact us" at bounding box center [591, 28] width 43 height 25
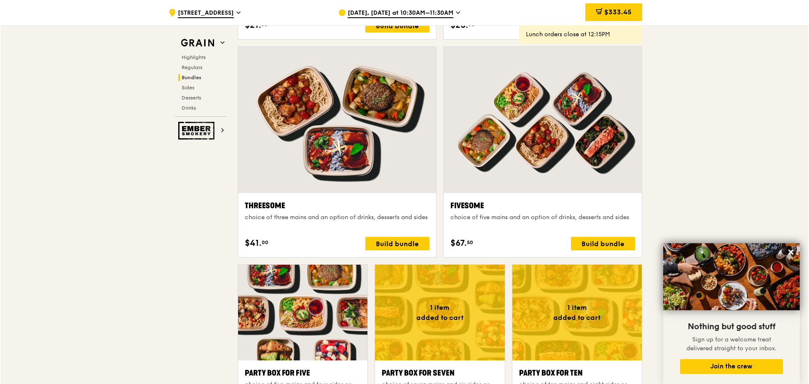
scroll to position [1474, 0]
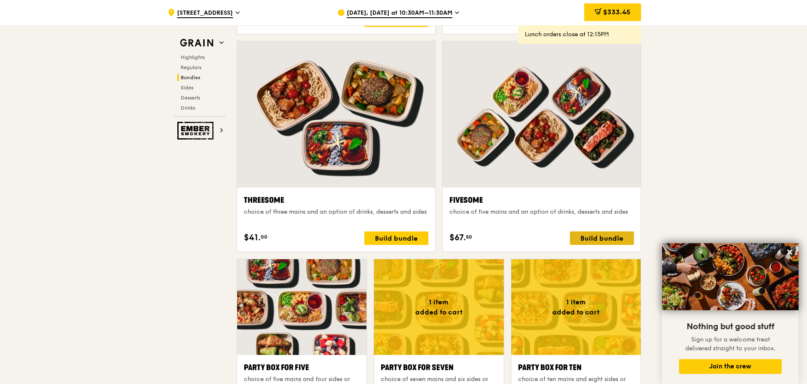
click at [596, 238] on div "Build bundle" at bounding box center [602, 237] width 64 height 13
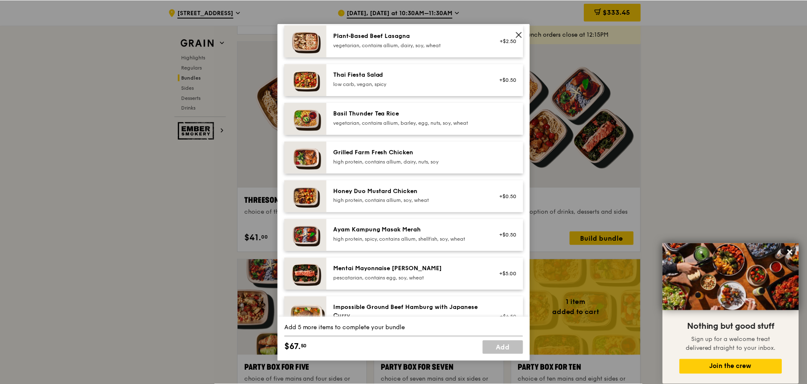
scroll to position [0, 0]
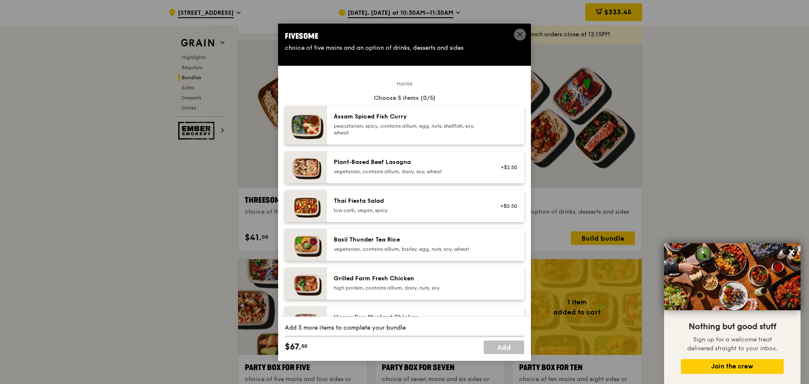
click at [516, 38] on icon at bounding box center [520, 35] width 8 height 8
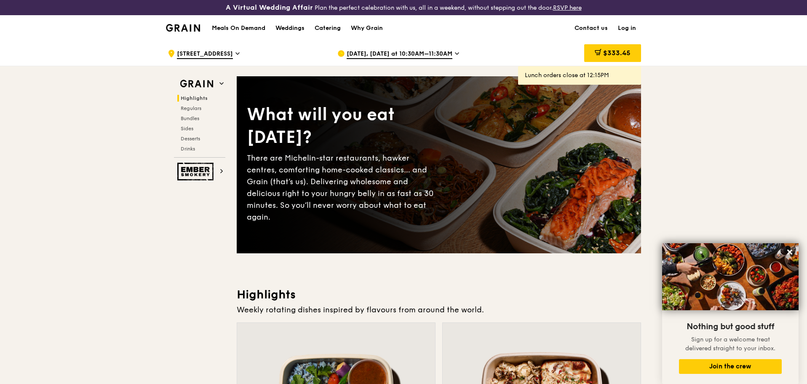
click at [430, 56] on span "[DATE], [DATE] at 10:30AM–11:30AM" at bounding box center [400, 54] width 106 height 9
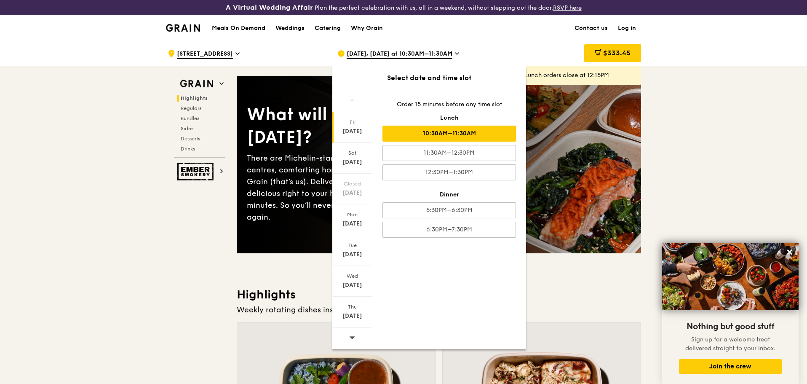
click at [430, 56] on span "[DATE], [DATE] at 10:30AM–11:30AM" at bounding box center [400, 54] width 106 height 9
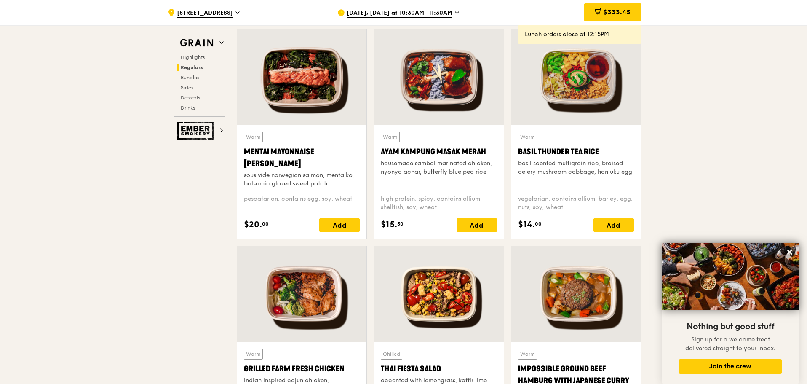
scroll to position [758, 0]
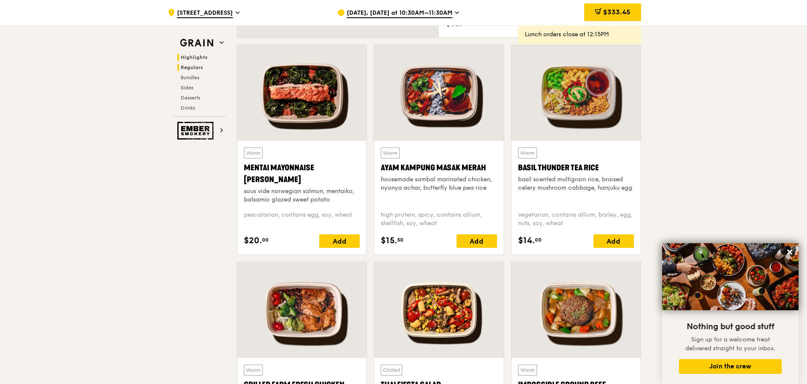
click at [186, 56] on span "Highlights" at bounding box center [194, 57] width 27 height 6
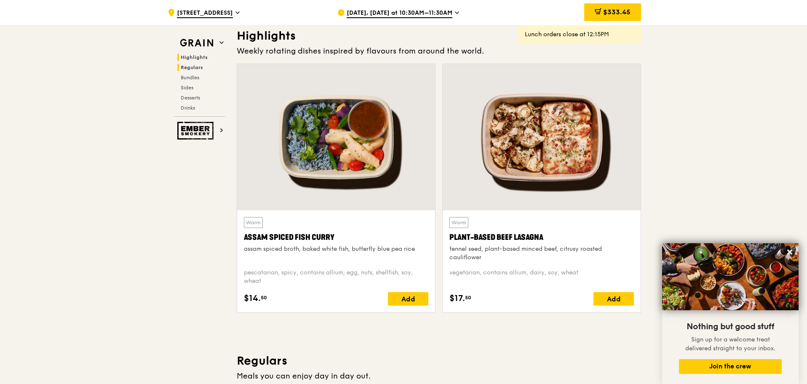
scroll to position [253, 0]
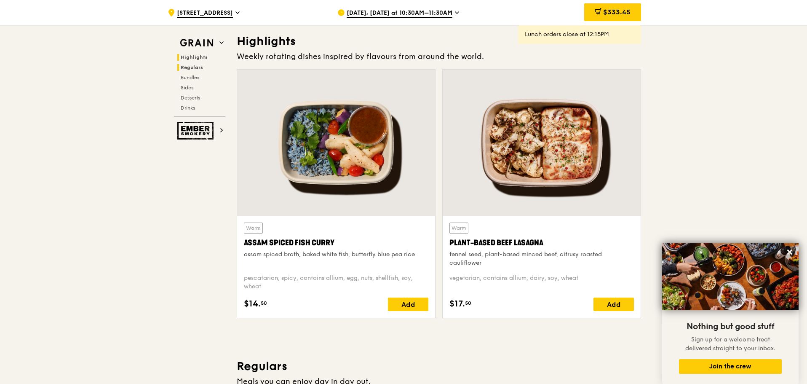
click at [192, 68] on span "Regulars" at bounding box center [192, 67] width 22 height 6
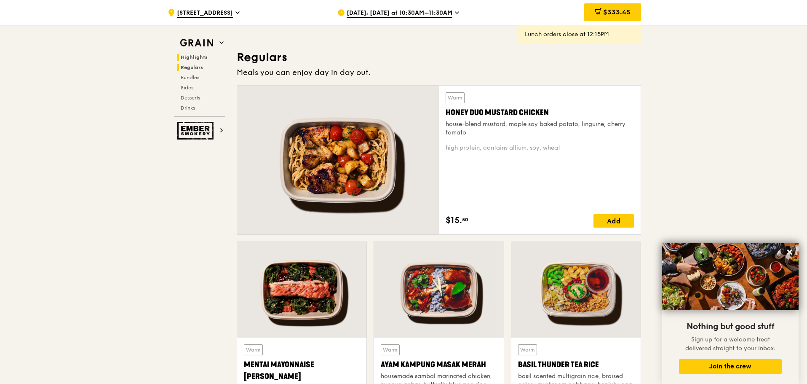
scroll to position [578, 0]
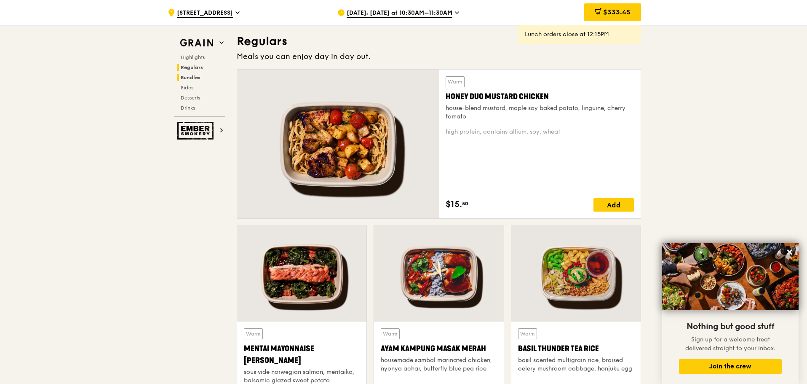
click at [194, 78] on span "Bundles" at bounding box center [191, 78] width 20 height 6
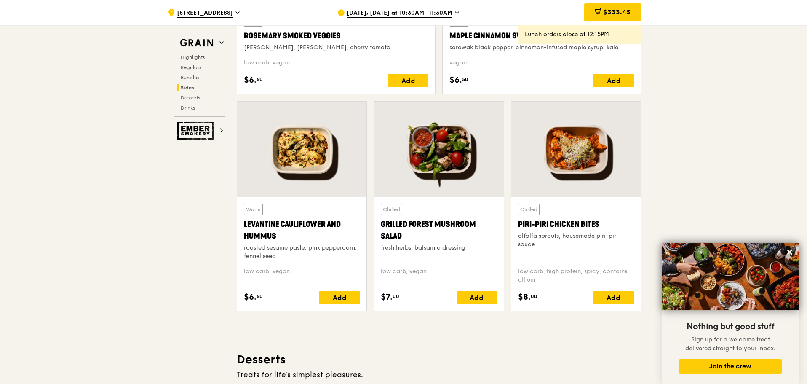
scroll to position [2037, 0]
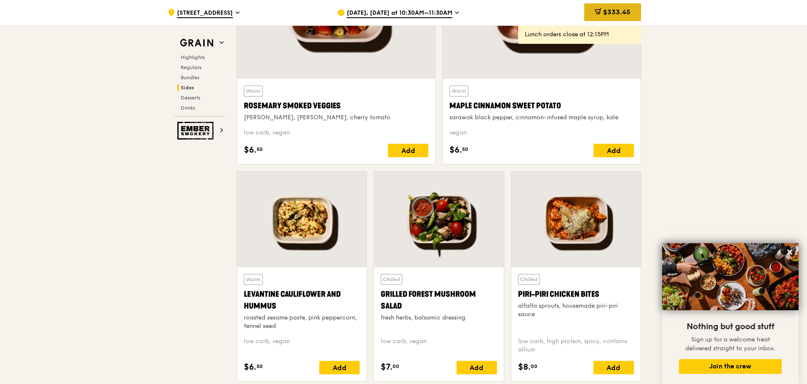
click at [610, 8] on span "$333.45" at bounding box center [616, 12] width 27 height 8
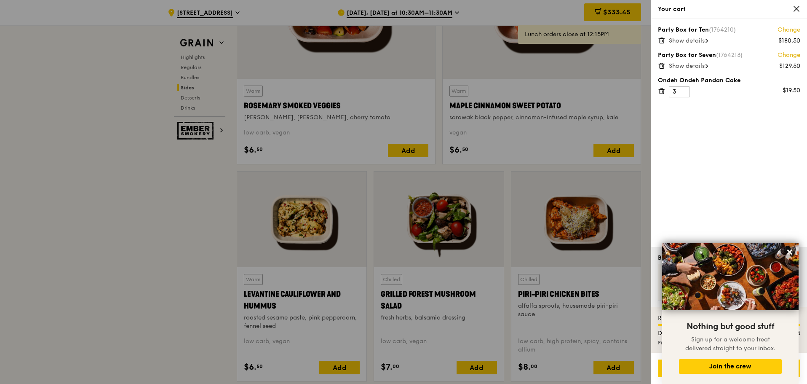
click at [660, 64] on icon at bounding box center [661, 63] width 2 height 1
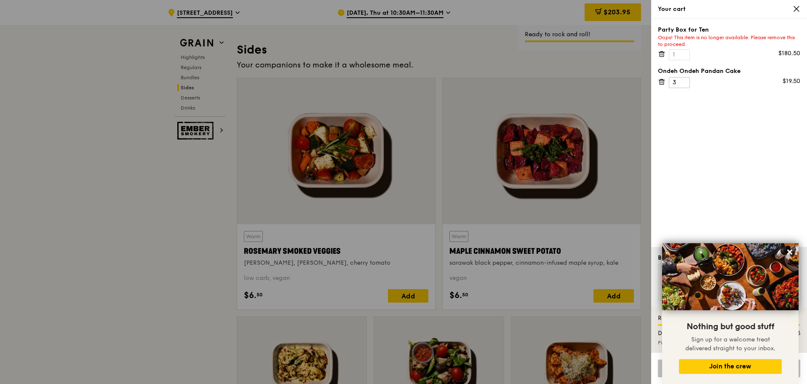
scroll to position [2207, 0]
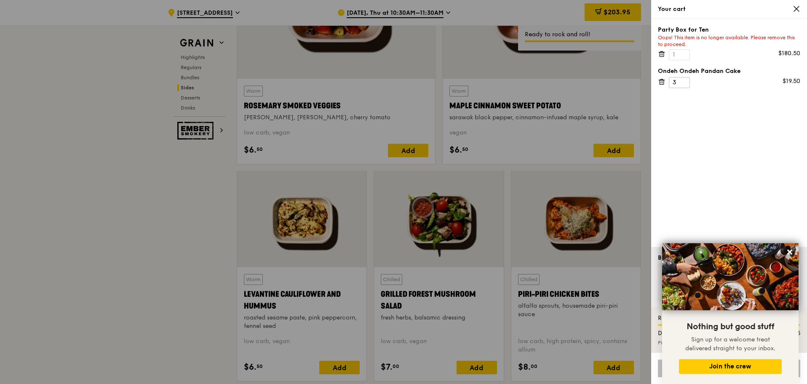
click at [660, 54] on icon at bounding box center [662, 54] width 4 height 4
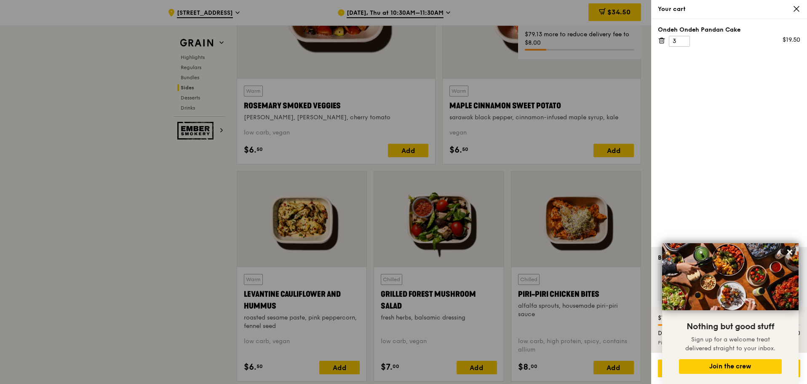
click at [665, 41] on icon at bounding box center [662, 41] width 8 height 8
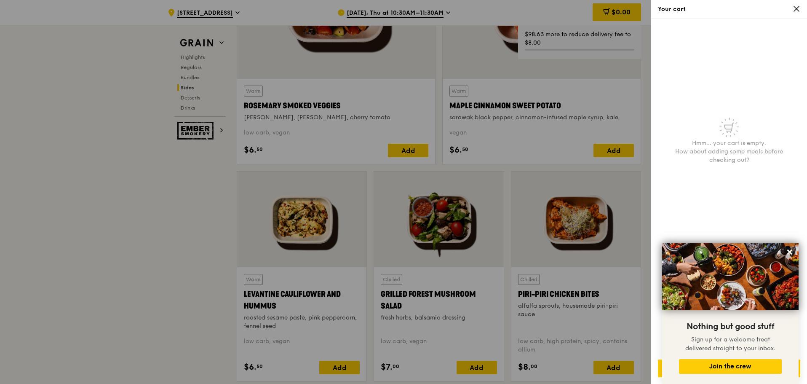
click at [796, 7] on icon at bounding box center [797, 9] width 8 height 8
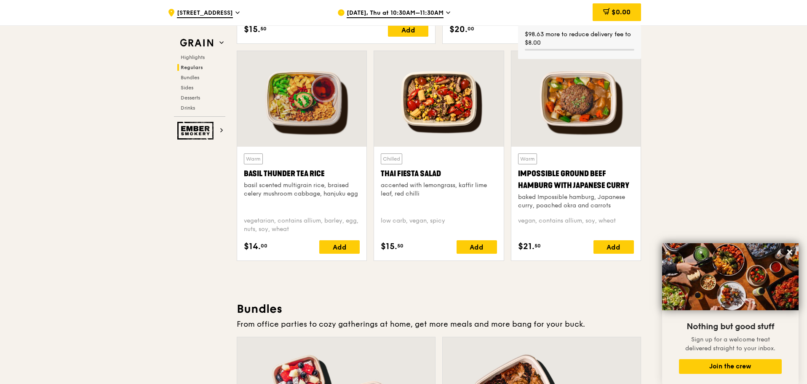
scroll to position [1028, 0]
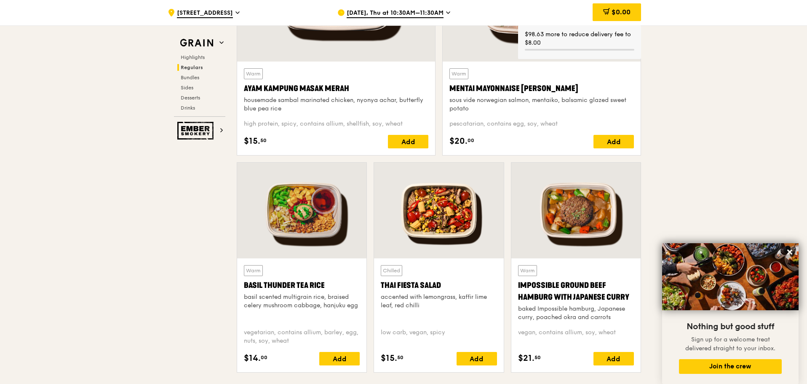
click at [392, 11] on span "[DATE], Thu at 10:30AM–11:30AM" at bounding box center [395, 13] width 97 height 9
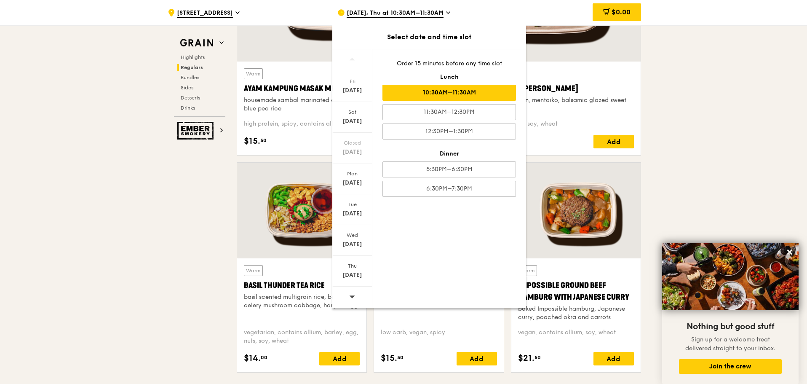
click at [355, 300] on span at bounding box center [352, 296] width 6 height 20
click at [425, 96] on div "10:30AM–11:30AM" at bounding box center [449, 93] width 134 height 16
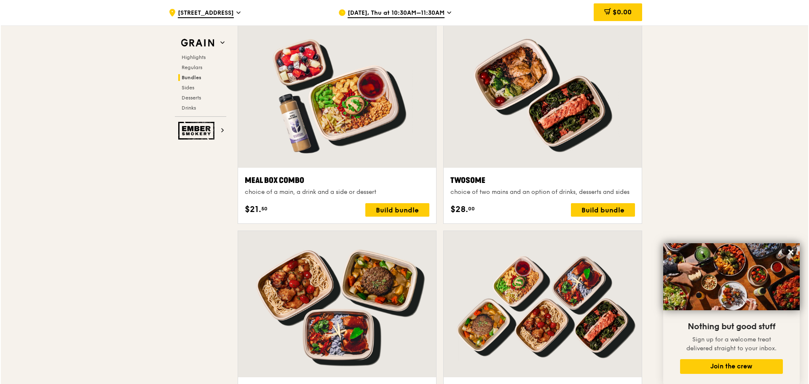
scroll to position [1474, 0]
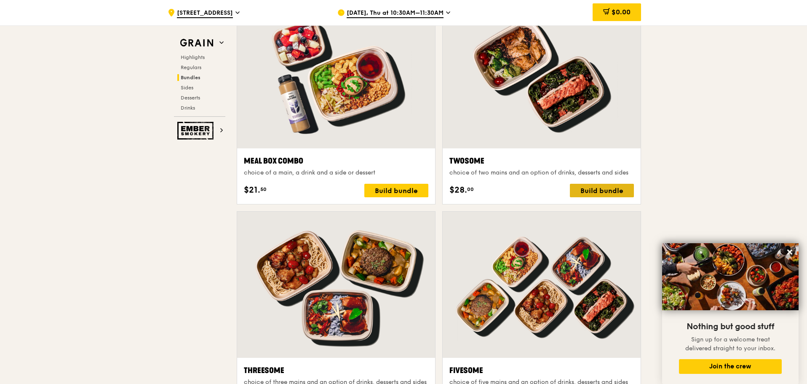
click at [612, 192] on div "Build bundle" at bounding box center [602, 190] width 64 height 13
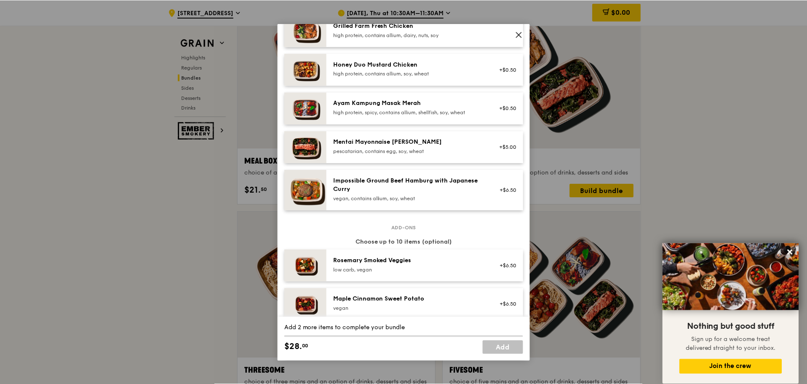
scroll to position [337, 0]
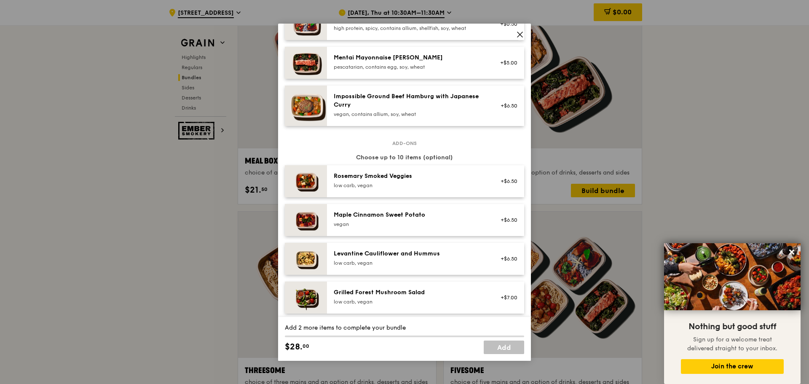
click at [519, 35] on icon at bounding box center [519, 34] width 5 height 5
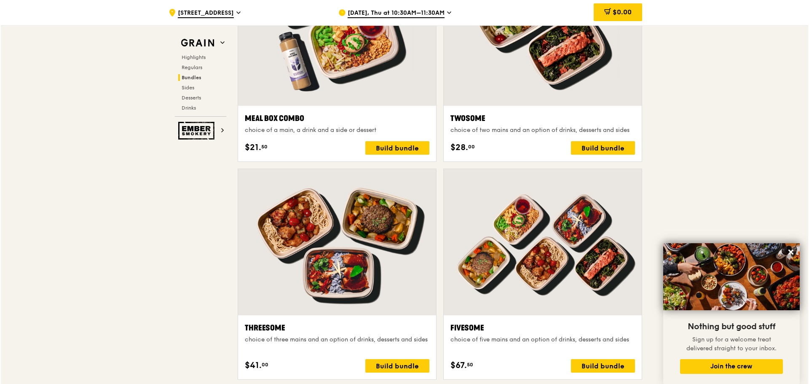
scroll to position [1516, 0]
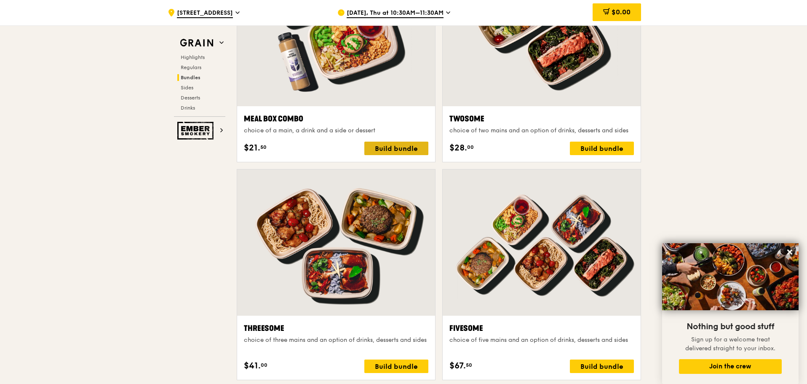
click at [381, 150] on div "Build bundle" at bounding box center [396, 148] width 64 height 13
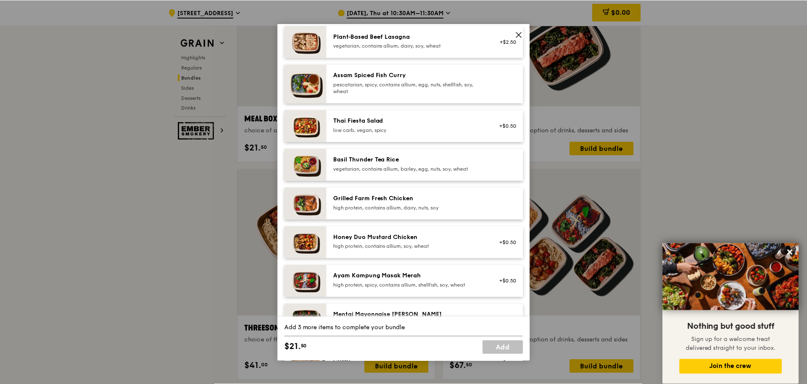
scroll to position [80, 0]
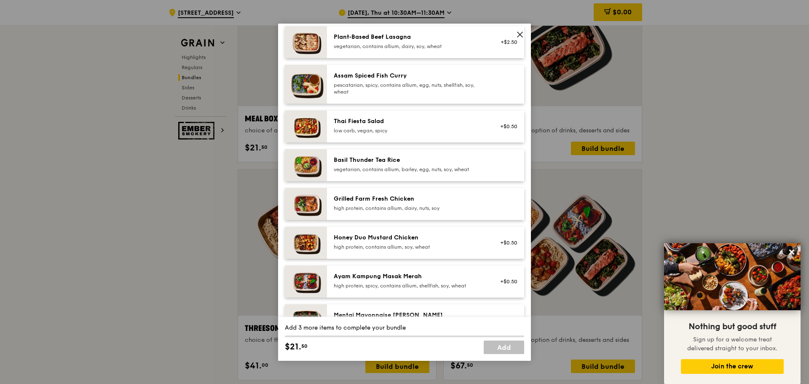
click at [516, 32] on icon at bounding box center [520, 35] width 8 height 8
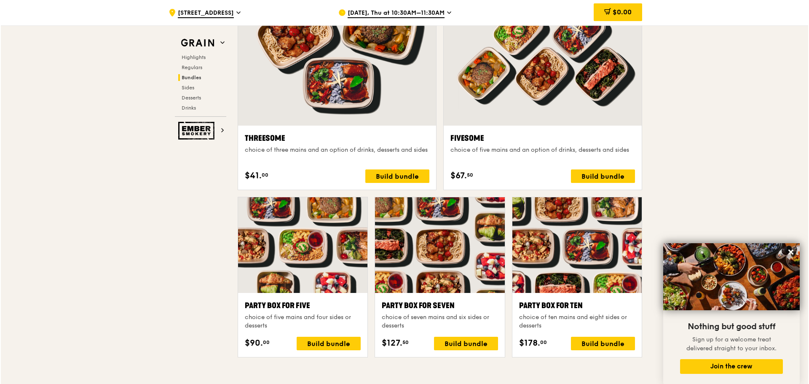
scroll to position [1727, 0]
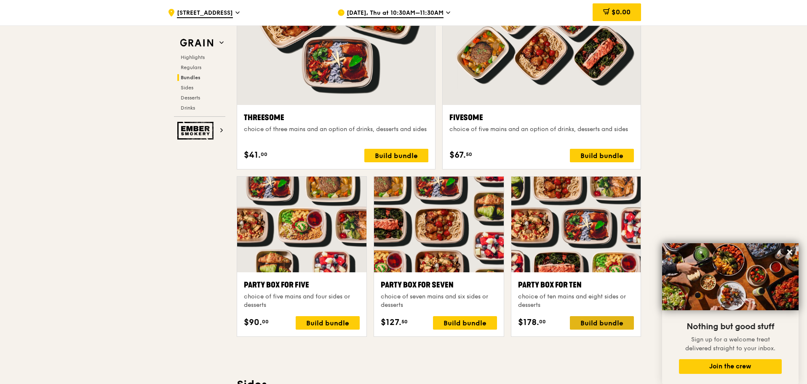
click at [613, 324] on div "Build bundle" at bounding box center [602, 322] width 64 height 13
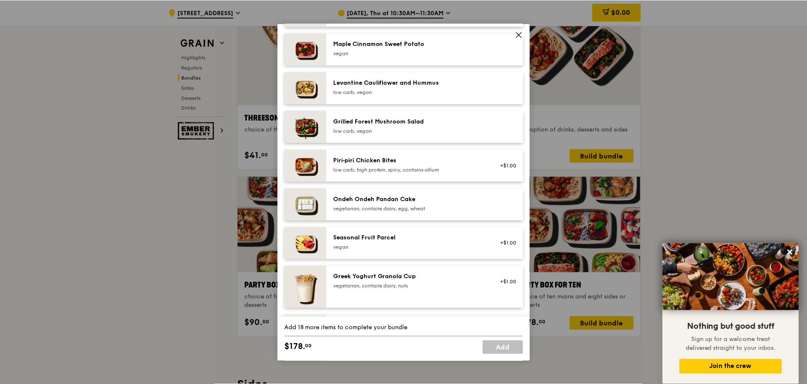
scroll to position [459, 0]
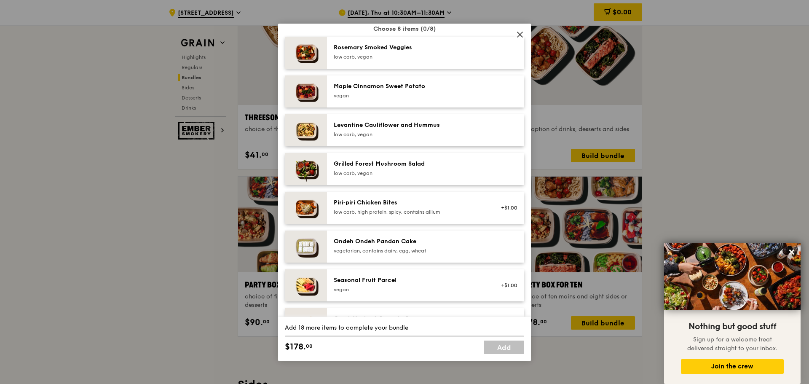
click at [522, 35] on icon at bounding box center [520, 35] width 8 height 8
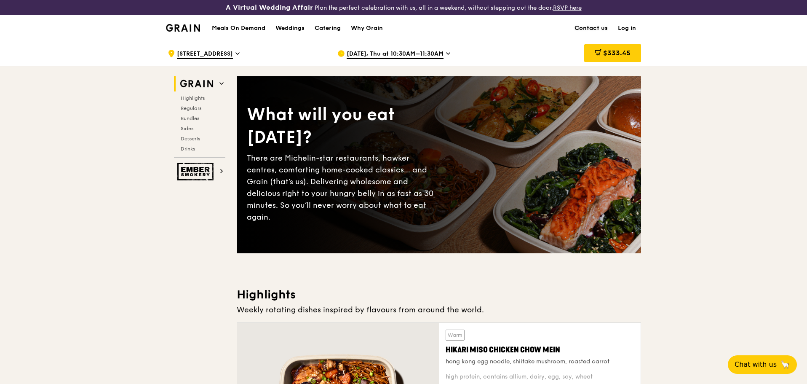
click at [601, 29] on link "Contact us" at bounding box center [591, 28] width 43 height 25
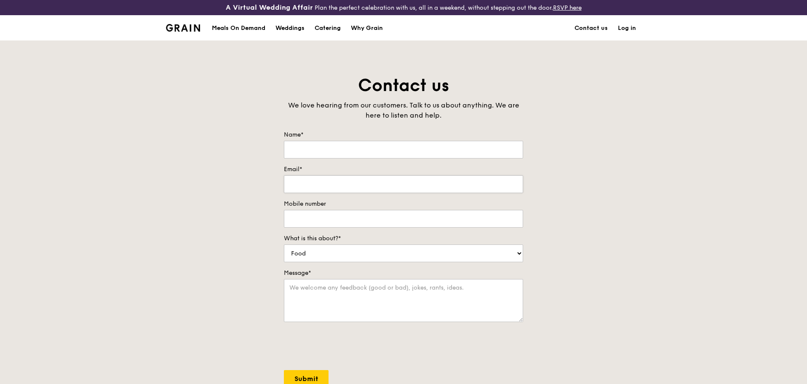
type input "[PERSON_NAME]"
click at [321, 184] on input "Email*" at bounding box center [403, 184] width 239 height 18
type input "[PERSON_NAME][EMAIL_ADDRESS][DOMAIN_NAME]"
click at [337, 219] on input "Mobile number" at bounding box center [403, 219] width 239 height 18
type input "[PHONE_NUMBER]"
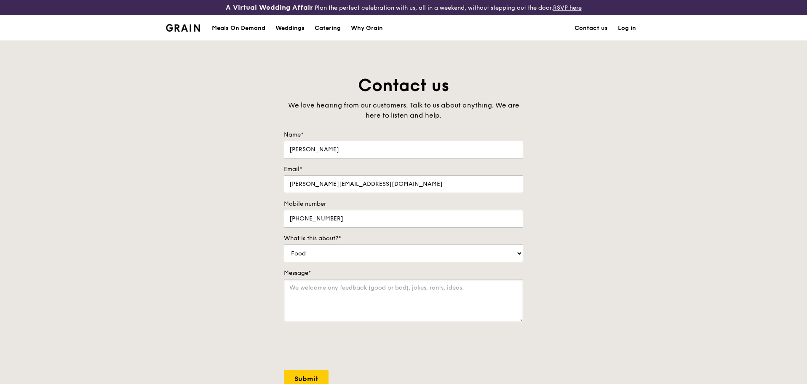
click at [322, 293] on textarea "Message*" at bounding box center [403, 300] width 239 height 43
click at [471, 288] on textarea "Hi I will like to enquire if you are able to do deliveries to Airline line" at bounding box center [403, 300] width 239 height 43
click at [488, 287] on textarea "Hi I will like to enquire if you are able to do deliveries to Airline line" at bounding box center [403, 300] width 239 height 43
click at [443, 288] on textarea "Hi I will like to enquire if you are able to do deliveries to [GEOGRAPHIC_DATA]…" at bounding box center [403, 300] width 239 height 43
click at [429, 298] on textarea "Hi I will like to enquire if you are able to do deliveries for Meals on Demand …" at bounding box center [403, 300] width 239 height 43
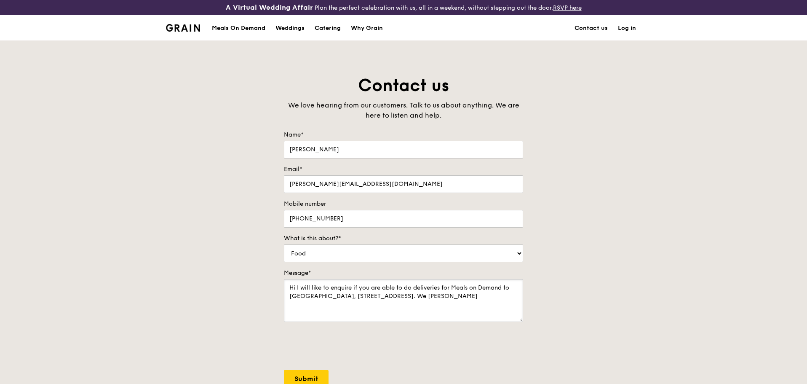
click at [295, 289] on textarea "Hi I will like to enquire if you are able to do deliveries for Meals on Demand …" at bounding box center [403, 300] width 239 height 43
click at [413, 296] on textarea "Hi, I will like to enquire if you are able to do deliveries for Meals on Demand…" at bounding box center [403, 300] width 239 height 43
click at [392, 297] on textarea "Hi, I will like to enquire if you are able to do deliveries for Meals on Demand…" at bounding box center [403, 300] width 239 height 43
click at [409, 295] on textarea "Hi, I will like to enquire if you are able to do deliveries for Meals on Demand…" at bounding box center [403, 300] width 239 height 43
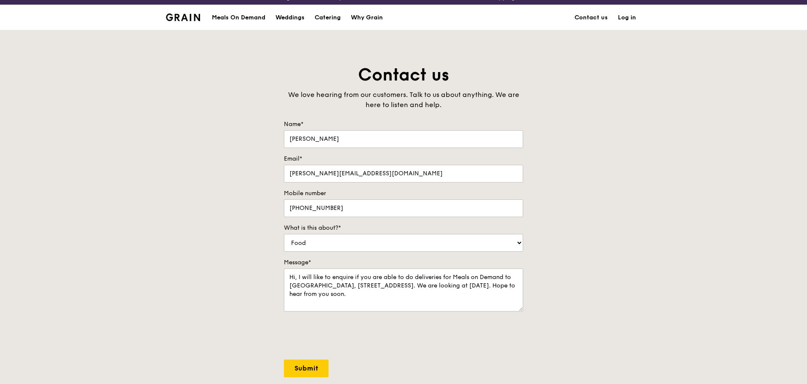
scroll to position [42, 0]
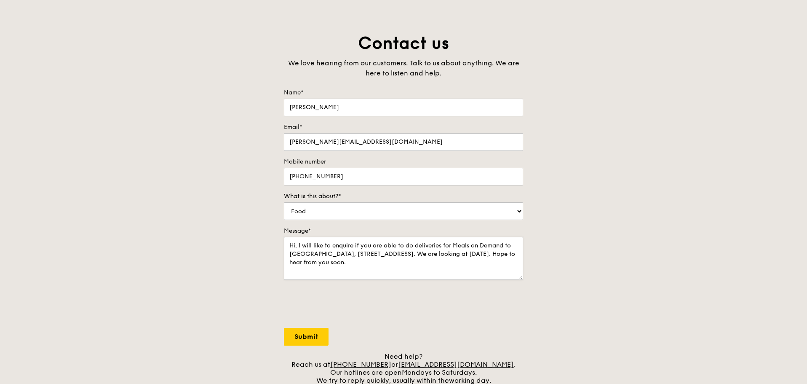
click at [374, 254] on textarea "Hi, I will like to enquire if you are able to do deliveries for Meals on Demand…" at bounding box center [403, 258] width 239 height 43
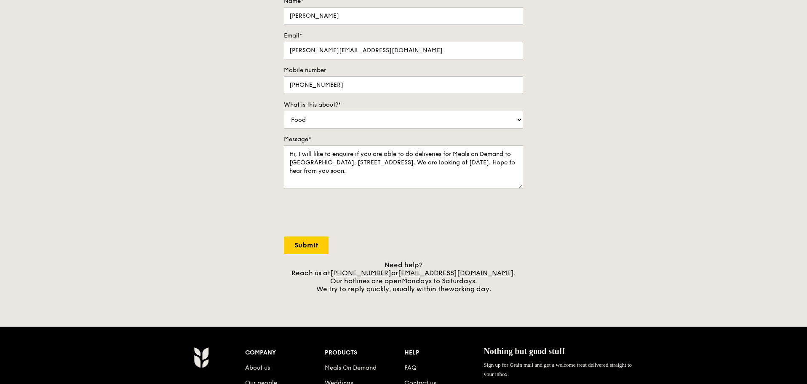
scroll to position [115, 0]
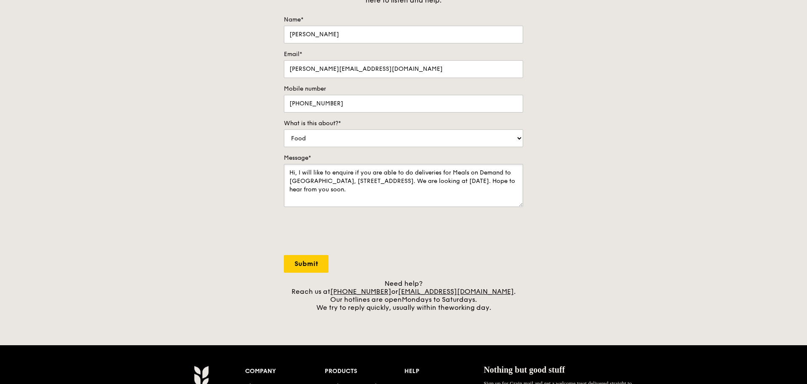
click at [373, 181] on textarea "Hi, I will like to enquire if you are able to do deliveries for Meals on Demand…" at bounding box center [403, 185] width 239 height 43
click at [398, 191] on textarea "Hi, I will like to enquire if you are able to do deliveries for Meals on Demand…" at bounding box center [403, 185] width 239 height 43
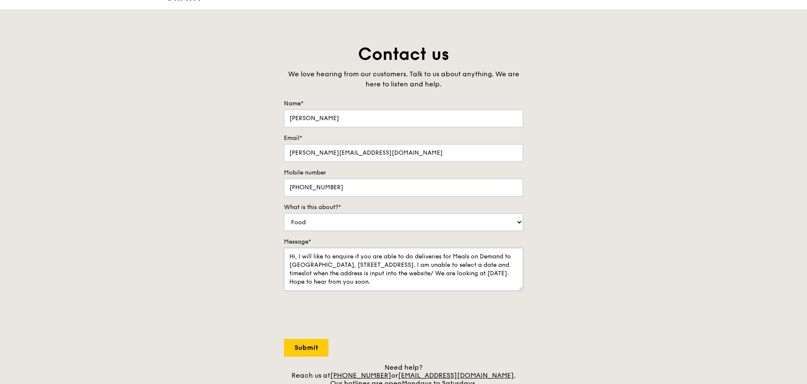
scroll to position [31, 0]
click at [391, 274] on textarea "Hi, I will like to enquire if you are able to do deliveries for Meals on Demand…" at bounding box center [403, 269] width 239 height 43
click at [394, 274] on textarea "Hi, I will like to enquire if you are able to do deliveries for Meals on Demand…" at bounding box center [403, 269] width 239 height 43
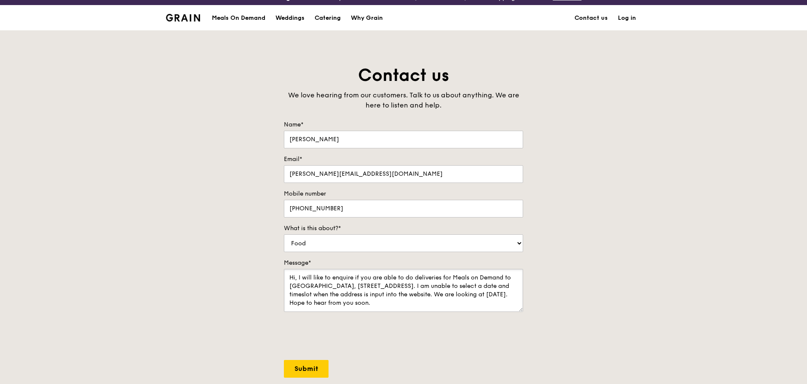
scroll to position [0, 0]
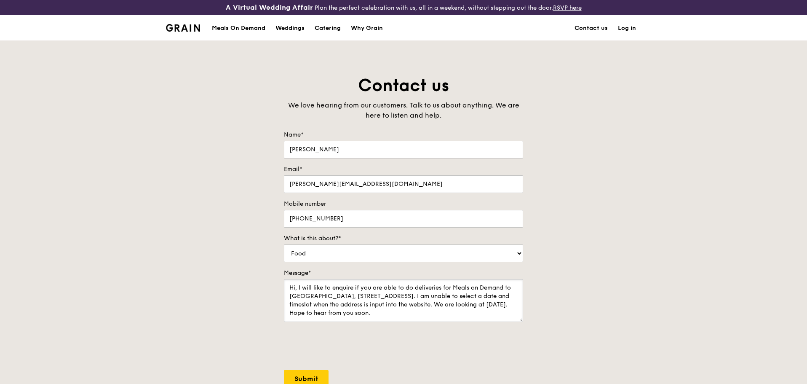
type textarea "Hi, I will like to enquire if you are able to do deliveries for Meals on Demand…"
click at [436, 119] on div "We love hearing from our customers. Talk to us about anything. We are here to l…" at bounding box center [403, 110] width 239 height 20
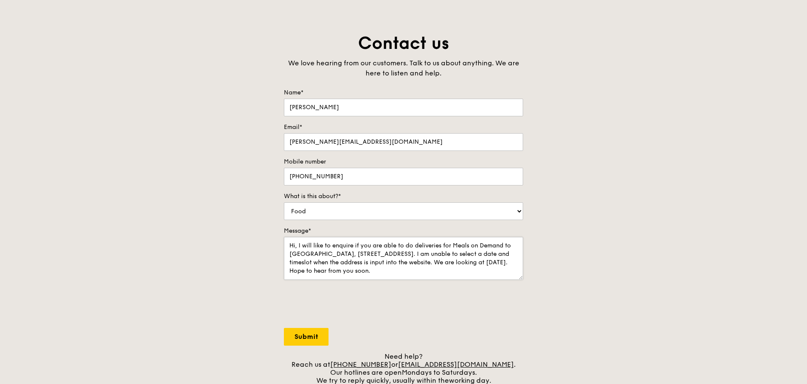
scroll to position [84, 0]
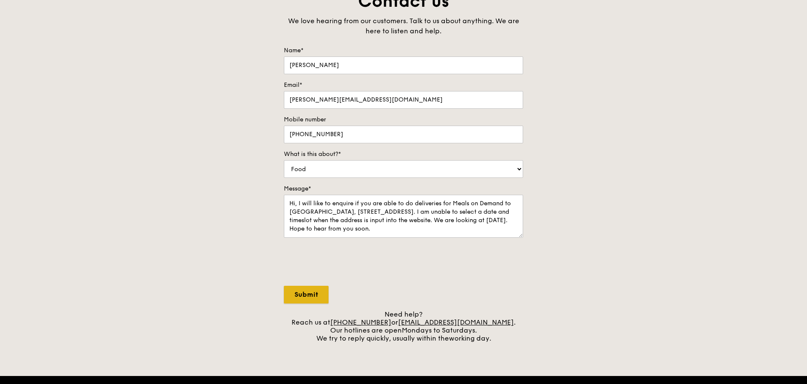
click at [300, 298] on input "Submit" at bounding box center [306, 295] width 45 height 18
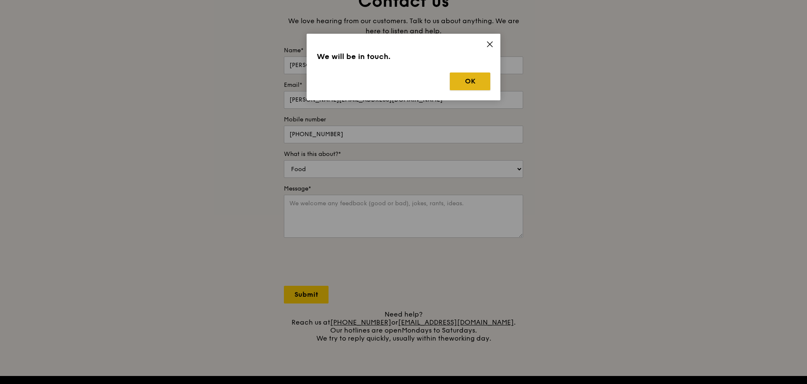
drag, startPoint x: 467, startPoint y: 89, endPoint x: 467, endPoint y: 81, distance: 8.0
click at [467, 81] on button "OK" at bounding box center [470, 81] width 40 height 18
